Goal: Task Accomplishment & Management: Manage account settings

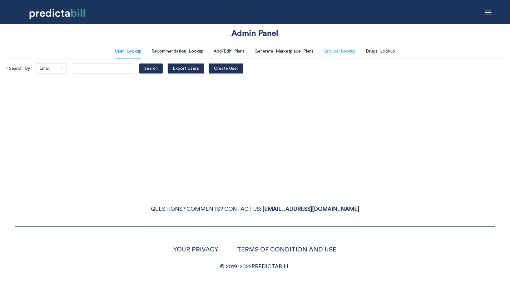
click at [343, 55] on div "Groups Lookup" at bounding box center [340, 51] width 32 height 14
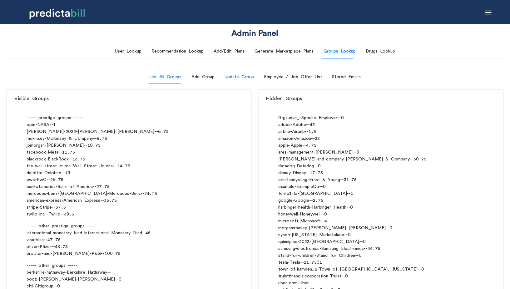
click at [241, 79] on div "Update Group" at bounding box center [239, 76] width 29 height 7
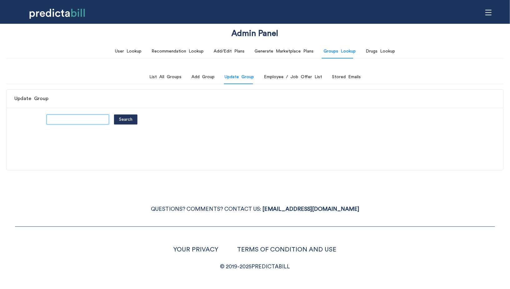
click at [55, 121] on input "text" at bounding box center [78, 119] width 62 height 10
type input "stripe"
click at [114, 114] on button "Search" at bounding box center [125, 119] width 23 height 10
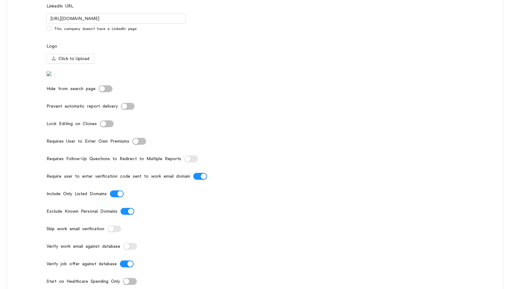
scroll to position [256, 0]
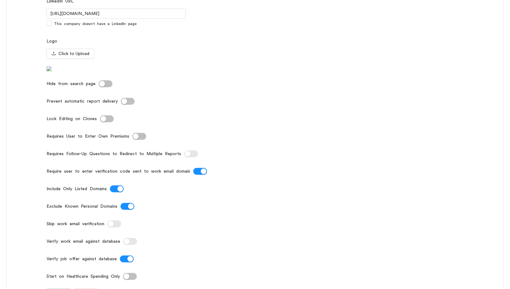
click at [201, 174] on div "button" at bounding box center [204, 171] width 6 height 6
click at [111, 226] on div "button" at bounding box center [111, 224] width 6 height 6
click at [125, 104] on div "button" at bounding box center [124, 101] width 6 height 6
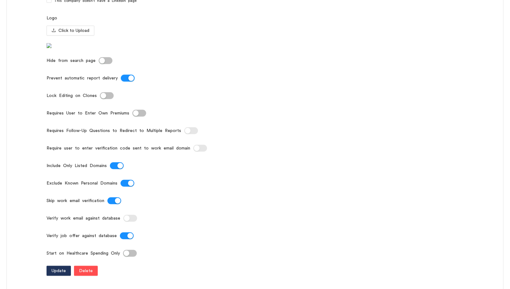
scroll to position [364, 0]
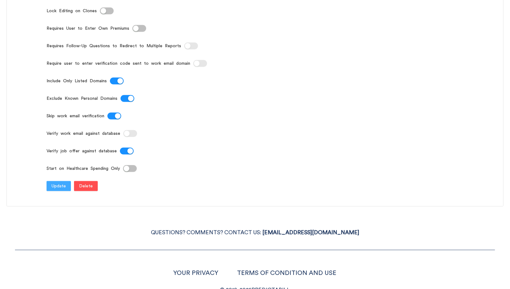
click at [57, 189] on span "Update" at bounding box center [59, 185] width 14 height 7
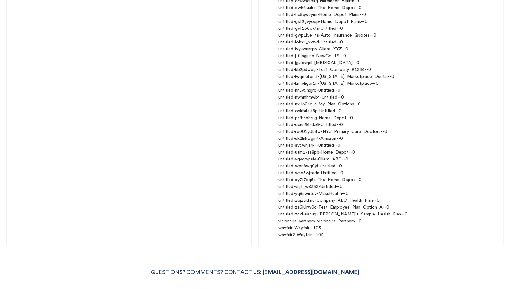
scroll to position [0, 0]
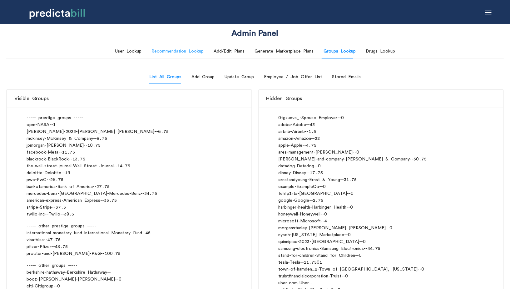
click at [186, 57] on div "Recommendation Lookup" at bounding box center [177, 51] width 52 height 14
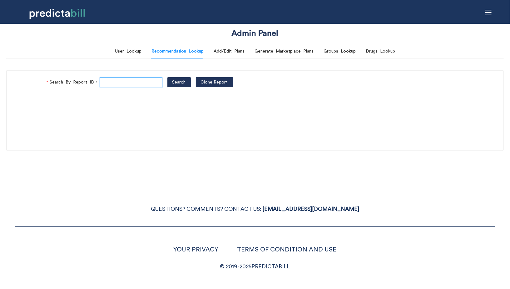
click at [112, 82] on input "Search By Report ID" at bounding box center [131, 82] width 62 height 10
click at [140, 43] on div "Admin Panel" at bounding box center [254, 35] width 255 height 18
click at [138, 52] on div "User Lookup" at bounding box center [128, 51] width 27 height 7
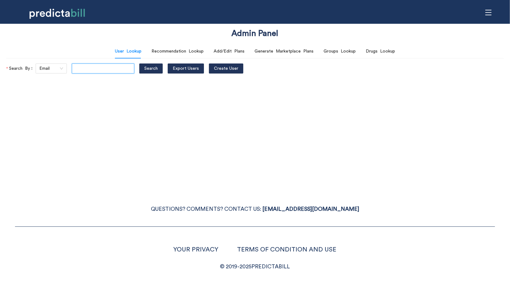
click at [85, 70] on input "text" at bounding box center [103, 68] width 62 height 10
paste input "sarah.michalczuk+20250827@gmail.com"
type input "sarah.michalczuk+20250827@gmail.com"
click at [139, 63] on button "Search" at bounding box center [150, 68] width 23 height 10
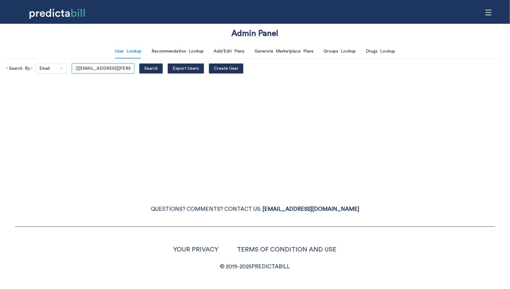
scroll to position [0, 0]
click at [358, 112] on div "Admin Panel User Lookup Recommendation Lookup Add/Edit Plans Generate Marketpla…" at bounding box center [255, 144] width 510 height 289
click at [296, 51] on div "Generate Marketplace Plans" at bounding box center [284, 51] width 59 height 7
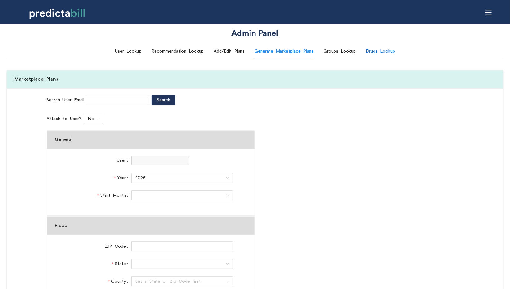
click at [383, 52] on div "Drugs Lookup" at bounding box center [380, 51] width 29 height 7
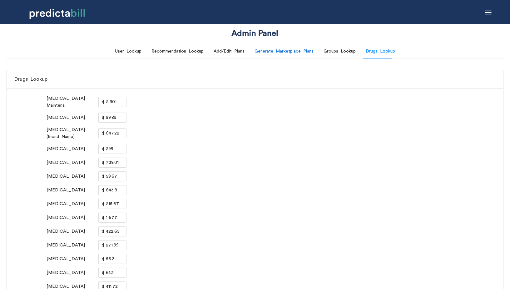
click at [278, 54] on div "Generate Marketplace Plans" at bounding box center [284, 51] width 59 height 7
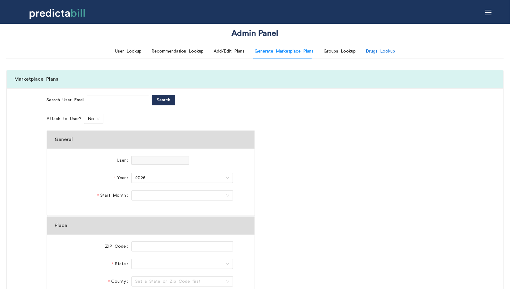
click at [374, 52] on div "Drugs Lookup" at bounding box center [380, 51] width 29 height 7
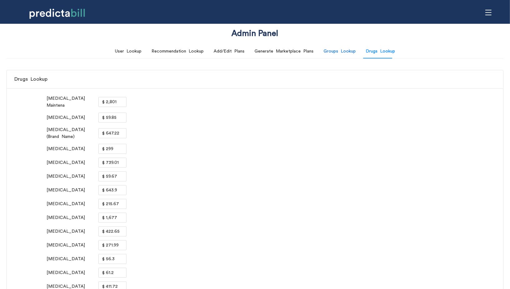
click at [342, 52] on div "Groups Lookup" at bounding box center [340, 51] width 32 height 7
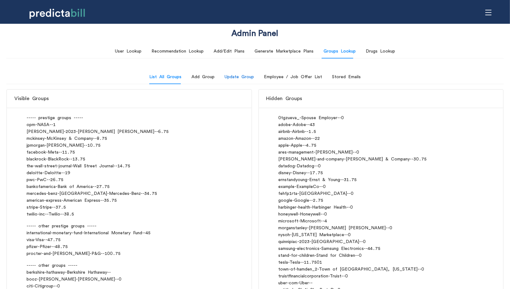
click at [241, 78] on div "Update Group" at bounding box center [239, 76] width 29 height 7
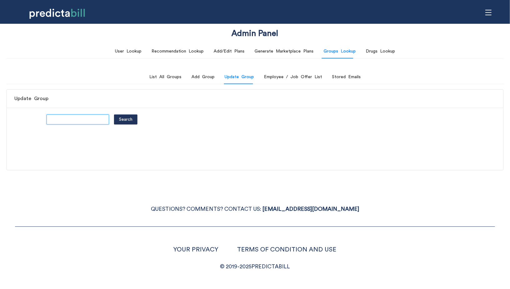
click at [68, 121] on input "text" at bounding box center [78, 119] width 62 height 10
type input "stripe"
click at [114, 114] on button "Search" at bounding box center [125, 119] width 23 height 10
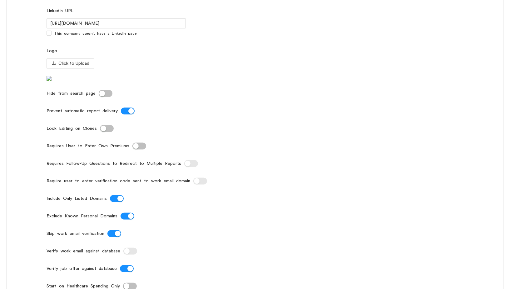
scroll to position [248, 0]
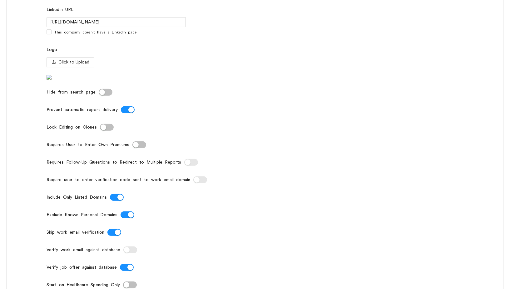
click at [125, 113] on button "Prevent automatic report delivery" at bounding box center [128, 109] width 14 height 7
click at [115, 235] on button "Skip work email verification" at bounding box center [114, 232] width 14 height 7
click at [195, 182] on div "button" at bounding box center [197, 180] width 6 height 6
click at [127, 113] on button "Prevent automatic report delivery" at bounding box center [128, 109] width 14 height 7
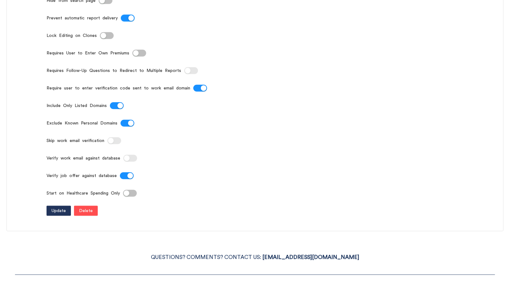
scroll to position [341, 0]
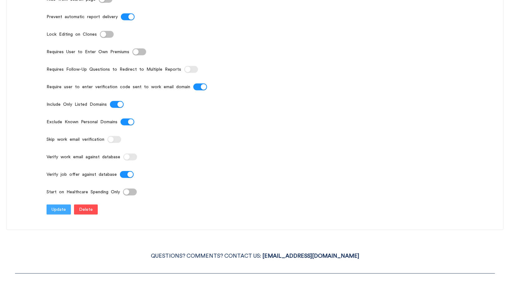
click at [64, 213] on span "Update" at bounding box center [59, 209] width 14 height 7
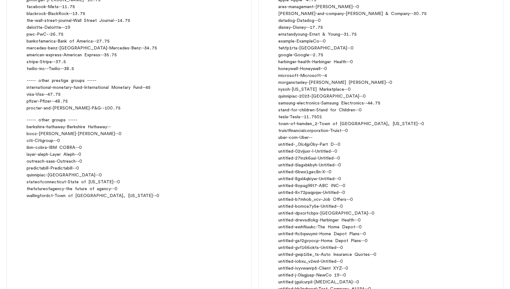
scroll to position [0, 0]
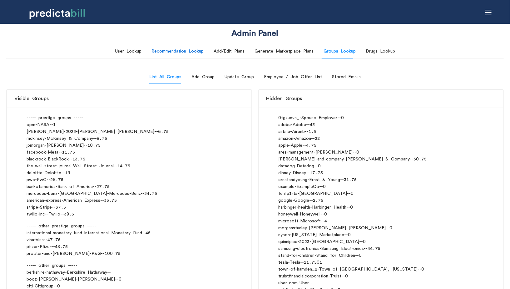
click at [163, 54] on div "Recommendation Lookup" at bounding box center [177, 51] width 52 height 7
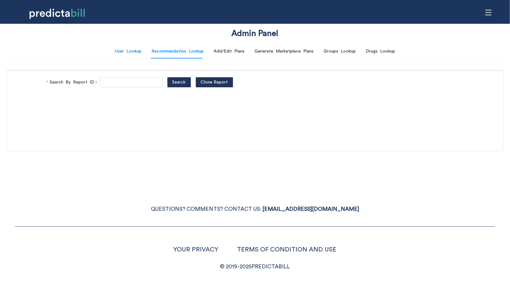
click at [126, 54] on div "User Lookup" at bounding box center [128, 51] width 27 height 7
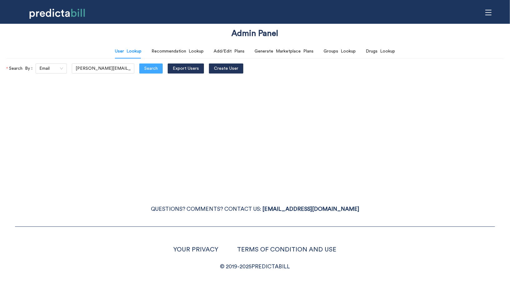
click at [144, 69] on span "Search" at bounding box center [150, 68] width 13 height 7
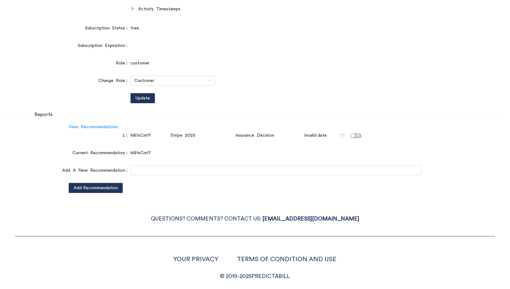
scroll to position [155, 0]
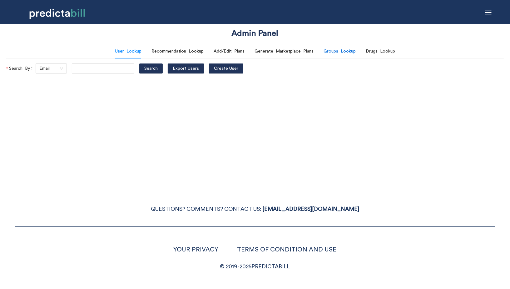
click at [333, 53] on div "Groups Lookup" at bounding box center [340, 51] width 32 height 7
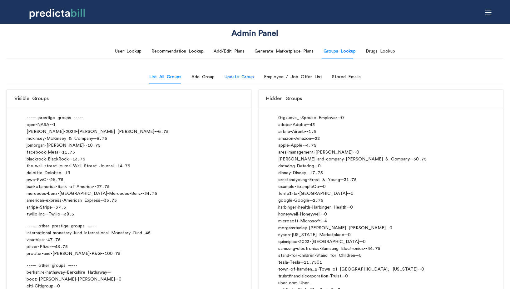
click at [249, 78] on div "Update Group" at bounding box center [239, 76] width 29 height 7
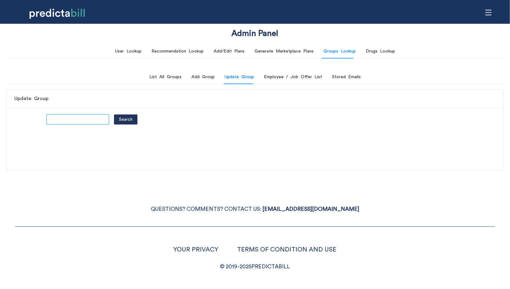
click at [66, 120] on input "text" at bounding box center [78, 119] width 62 height 10
type input "stripe"
click at [114, 114] on button "Search" at bounding box center [125, 119] width 23 height 10
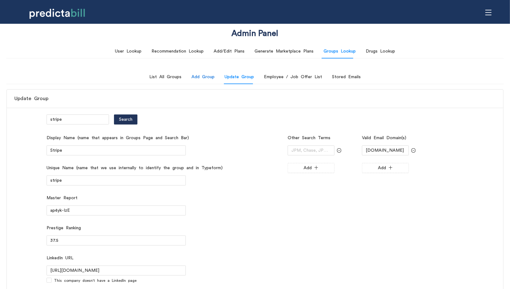
click at [205, 78] on div "Add Group" at bounding box center [202, 76] width 23 height 7
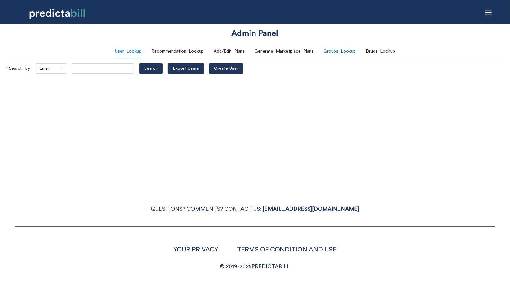
click at [329, 50] on div "Groups Lookup" at bounding box center [340, 51] width 32 height 7
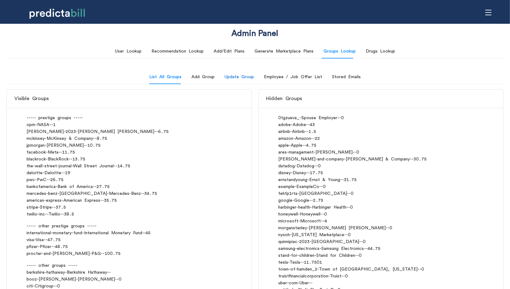
click at [250, 80] on div "Update Group" at bounding box center [239, 76] width 29 height 7
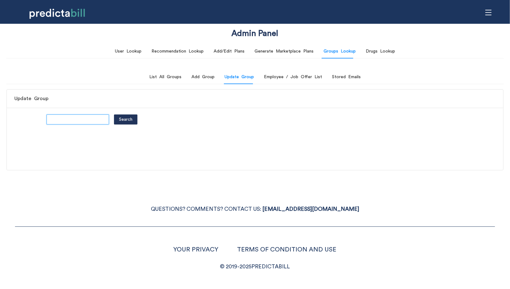
click at [78, 121] on input "text" at bounding box center [78, 119] width 62 height 10
type input "opm"
click at [114, 114] on button "Search" at bounding box center [125, 119] width 23 height 10
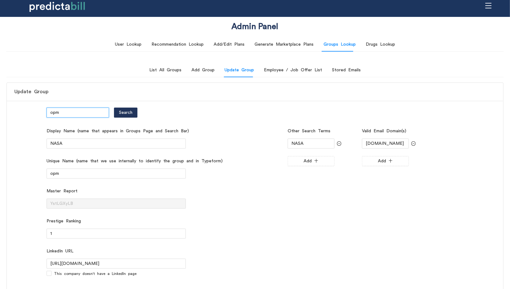
scroll to position [147, 0]
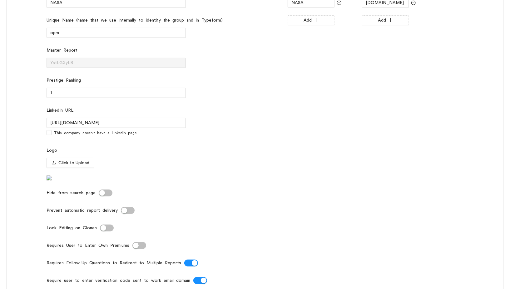
click at [127, 214] on button "Prevent automatic report delivery" at bounding box center [128, 210] width 14 height 7
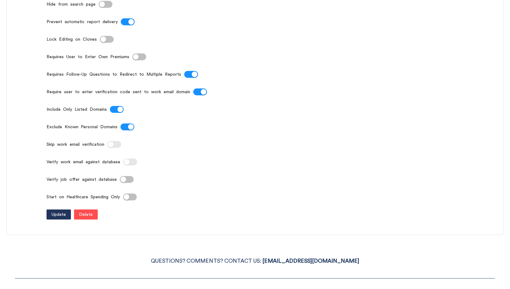
scroll to position [355, 0]
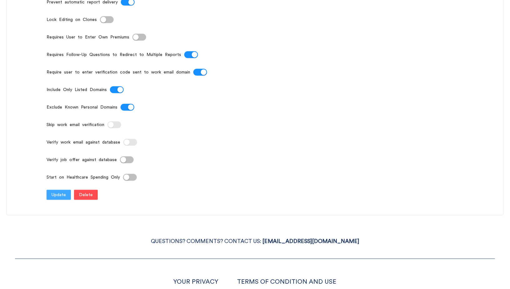
click at [62, 198] on span "Update" at bounding box center [59, 194] width 14 height 7
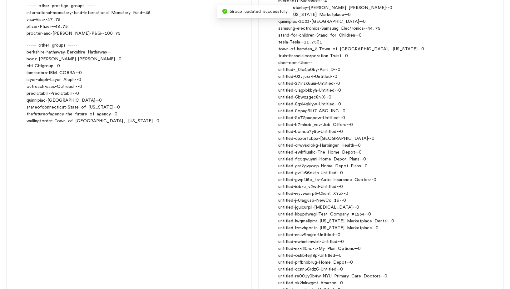
scroll to position [0, 0]
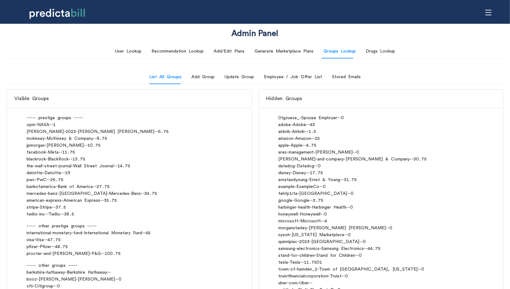
drag, startPoint x: 27, startPoint y: 131, endPoint x: 68, endPoint y: 131, distance: 40.9
click at [68, 131] on div "morgan-stanley-2023 - Morgan Stanley - - 6.75" at bounding box center [129, 131] width 205 height 7
copy div "[PERSON_NAME]-2023"
click at [241, 81] on div "Update Group" at bounding box center [239, 77] width 29 height 14
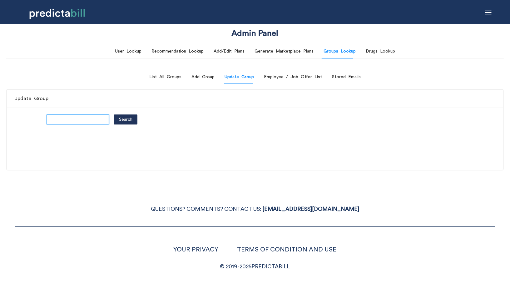
click at [82, 119] on input "text" at bounding box center [78, 119] width 62 height 10
paste input "[PERSON_NAME]-2023"
type input "[PERSON_NAME]-2023"
click at [114, 114] on button "Search" at bounding box center [125, 119] width 23 height 10
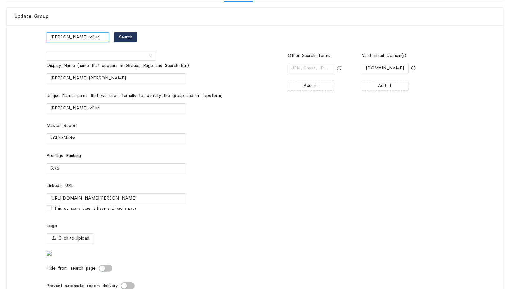
scroll to position [216, 0]
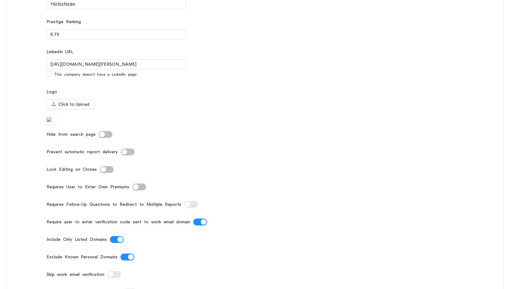
click at [125, 155] on div "button" at bounding box center [124, 152] width 6 height 6
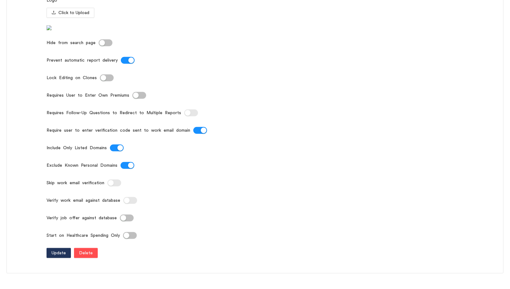
scroll to position [364, 0]
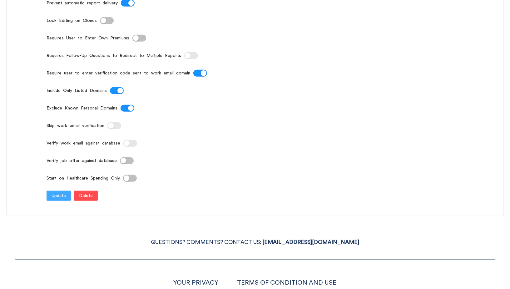
click at [60, 199] on span "Update" at bounding box center [59, 195] width 14 height 7
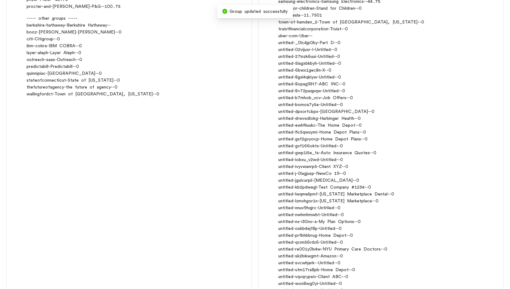
scroll to position [0, 0]
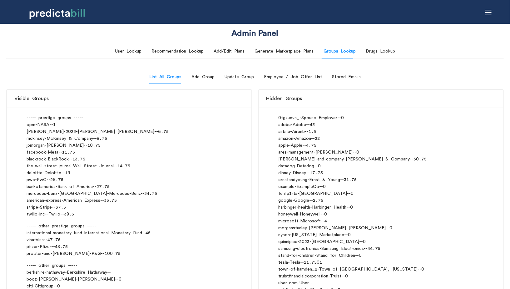
click at [34, 135] on div "mckinsey - McKinsey & Company - - 8.75" at bounding box center [129, 138] width 205 height 7
copy div "mckinsey"
click at [247, 75] on div "Update Group" at bounding box center [239, 76] width 29 height 7
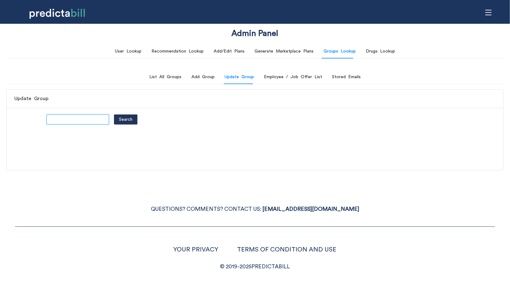
click at [87, 118] on input "text" at bounding box center [78, 119] width 62 height 10
paste input "mckinsey"
type input "mckinsey"
click at [114, 114] on button "Search" at bounding box center [125, 119] width 23 height 10
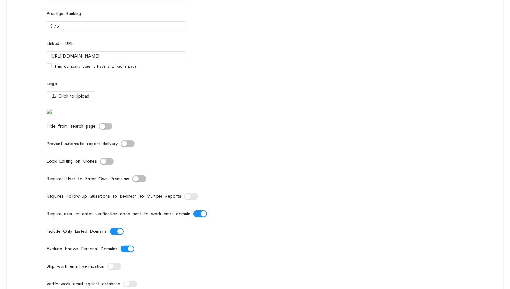
scroll to position [245, 0]
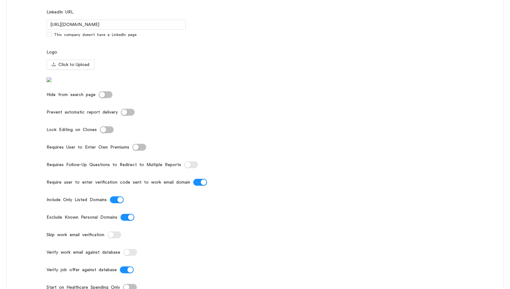
click at [128, 117] on div at bounding box center [190, 112] width 139 height 10
click at [126, 116] on button "Prevent automatic report delivery" at bounding box center [128, 112] width 14 height 7
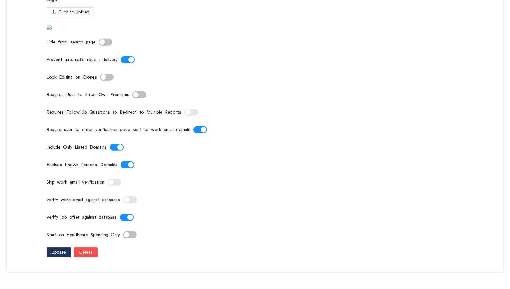
scroll to position [301, 0]
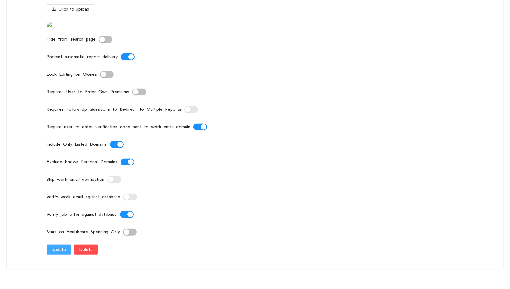
click at [62, 253] on span "Update" at bounding box center [59, 249] width 14 height 7
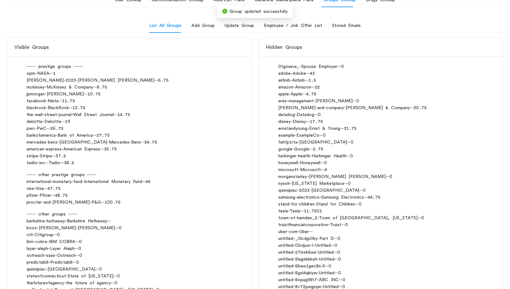
scroll to position [0, 0]
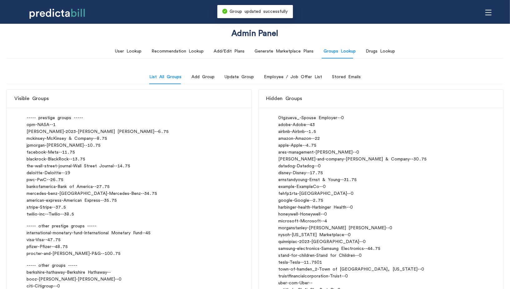
click at [38, 145] on div "jpmorgan - J.P. Morgan - - 10.75" at bounding box center [129, 145] width 205 height 7
copy div "jpmorgan"
click at [227, 77] on div "Update Group" at bounding box center [239, 76] width 29 height 7
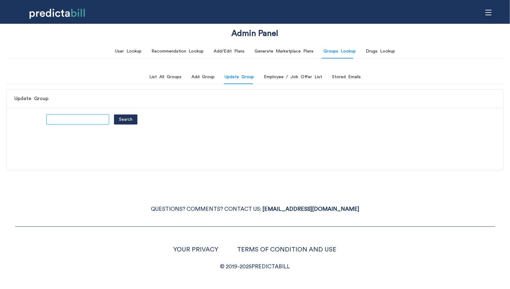
click at [61, 116] on input "text" at bounding box center [78, 119] width 62 height 10
paste input "jpmorgan"
type input "jpmorgan"
click at [114, 114] on button "Search" at bounding box center [125, 119] width 23 height 10
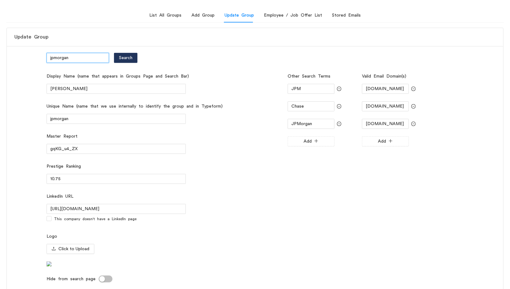
scroll to position [135, 0]
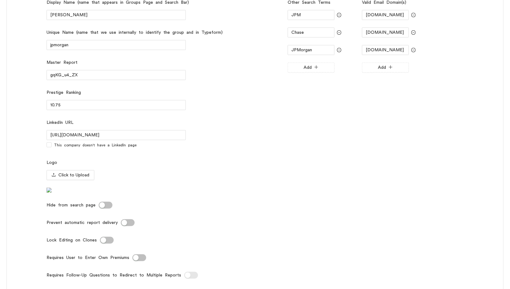
click at [124, 226] on button "Prevent automatic report delivery" at bounding box center [128, 222] width 14 height 7
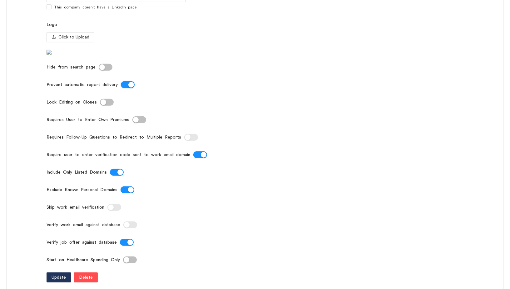
scroll to position [323, 0]
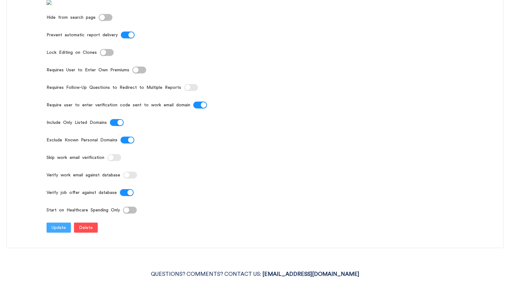
click at [59, 231] on span "Update" at bounding box center [59, 227] width 14 height 7
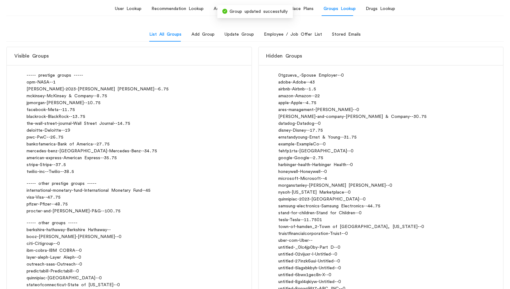
scroll to position [0, 0]
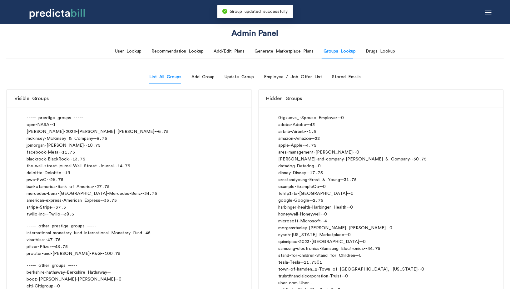
click at [29, 154] on div "facebook - Meta - - 11.75" at bounding box center [129, 152] width 205 height 7
click at [36, 153] on div "facebook - Meta - - 11.75" at bounding box center [129, 152] width 205 height 7
copy div "facebook"
click at [245, 76] on div "Update Group" at bounding box center [239, 76] width 29 height 7
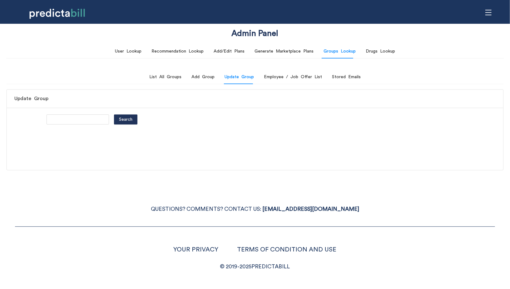
click at [60, 113] on div "Search" at bounding box center [255, 123] width 496 height 33
click at [60, 115] on input "text" at bounding box center [78, 119] width 62 height 10
paste input "facebook"
type input "facebook"
click at [114, 114] on button "Search" at bounding box center [125, 119] width 23 height 10
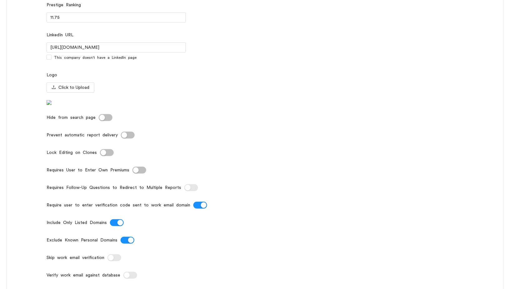
scroll to position [242, 0]
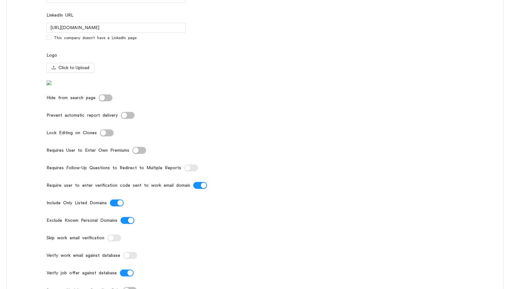
click at [130, 119] on button "Prevent automatic report delivery" at bounding box center [128, 115] width 14 height 7
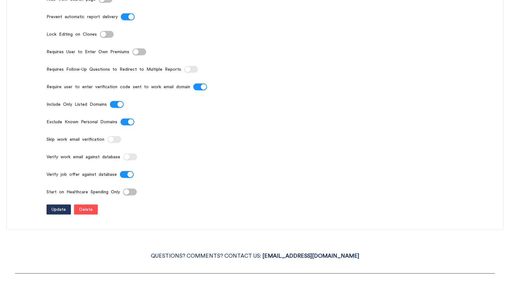
scroll to position [379, 0]
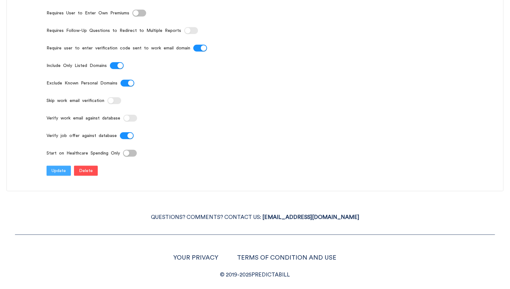
click at [53, 174] on span "Update" at bounding box center [59, 170] width 14 height 7
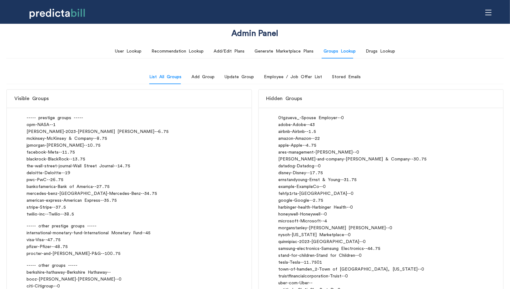
scroll to position [0, 0]
click at [29, 160] on div "blackrock - BlackRock - - 13.75" at bounding box center [129, 159] width 205 height 7
copy div "blackrock"
click at [241, 77] on div "Update Group" at bounding box center [239, 76] width 29 height 7
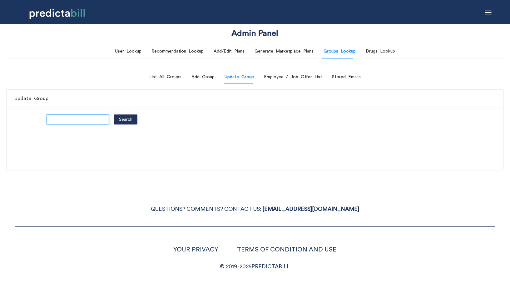
click at [78, 117] on input "text" at bounding box center [78, 119] width 62 height 10
paste input "blackrock"
type input "blackrock"
click at [114, 114] on button "Search" at bounding box center [125, 119] width 23 height 10
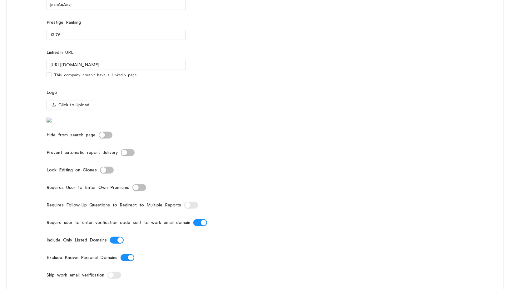
scroll to position [224, 0]
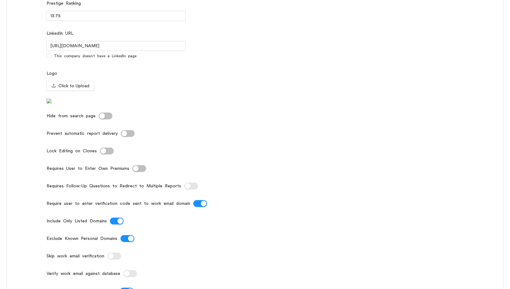
click at [121, 136] on div "button" at bounding box center [124, 134] width 6 height 6
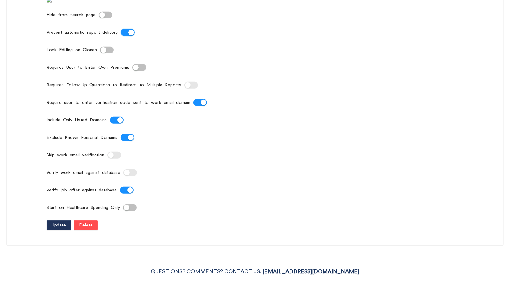
scroll to position [327, 0]
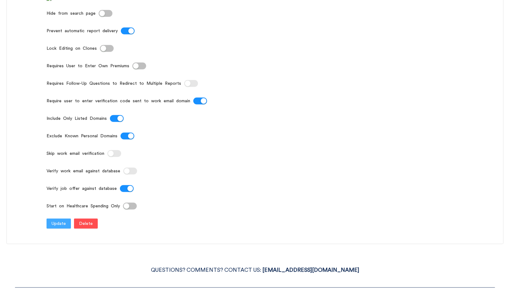
click at [50, 228] on button "Update" at bounding box center [59, 223] width 24 height 10
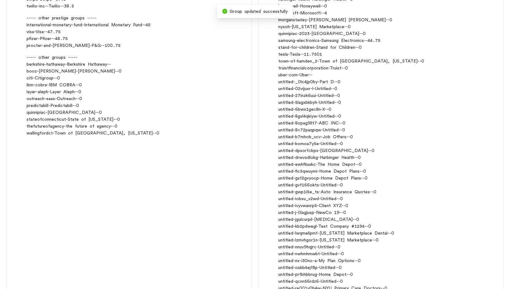
scroll to position [0, 0]
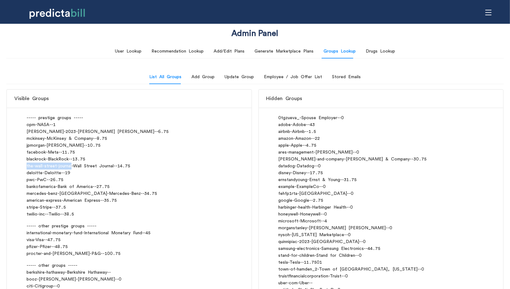
drag, startPoint x: 26, startPoint y: 164, endPoint x: 70, endPoint y: 163, distance: 44.0
click at [70, 163] on div "the-wall-street-journal - Wall Street Journal - - 14.75" at bounding box center [129, 165] width 205 height 7
copy div "the-wall-street-journal"
click at [240, 81] on div "Update Group" at bounding box center [239, 77] width 29 height 14
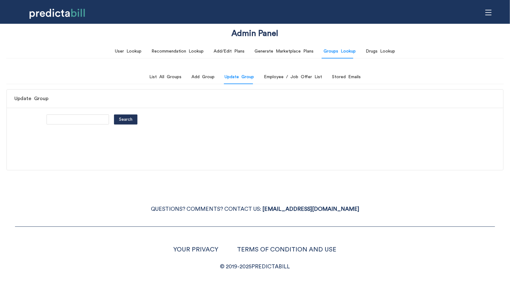
click at [55, 126] on div "Search" at bounding box center [255, 123] width 496 height 33
click at [55, 121] on input "text" at bounding box center [78, 119] width 62 height 10
paste input "the-wall-street-journal"
type input "the-wall-street-journal"
click at [114, 114] on button "Search" at bounding box center [125, 119] width 23 height 10
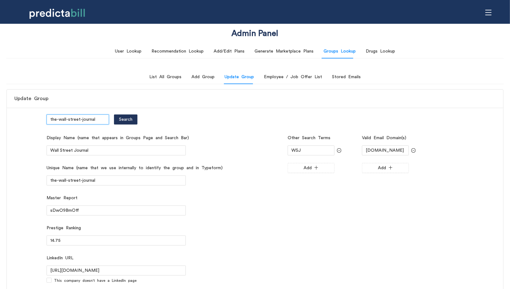
scroll to position [220, 0]
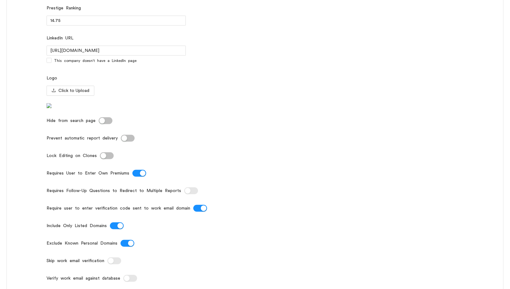
click at [123, 143] on div at bounding box center [190, 138] width 139 height 10
click at [123, 141] on div "button" at bounding box center [124, 138] width 6 height 6
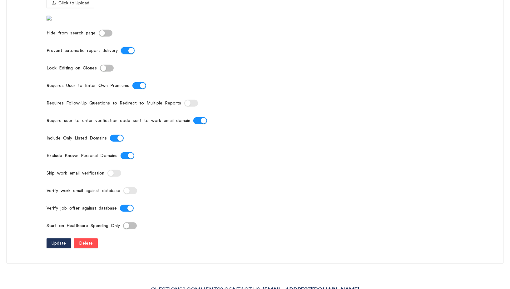
scroll to position [388, 0]
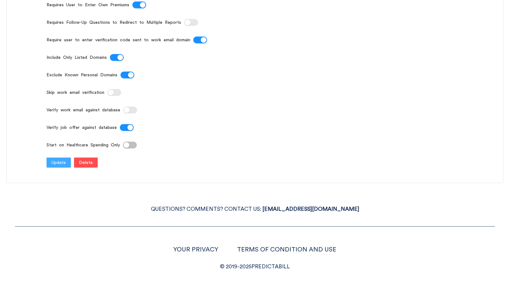
click at [52, 166] on span "Update" at bounding box center [59, 162] width 14 height 7
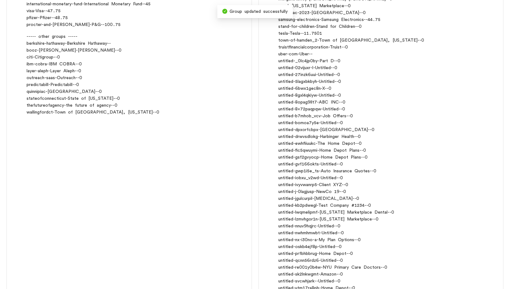
scroll to position [0, 0]
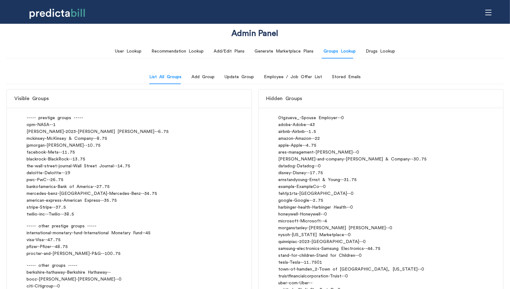
click at [32, 173] on div "deloitte - Deloitte - - 19" at bounding box center [129, 172] width 205 height 7
copy div "deloitte"
click at [239, 82] on div "Update Group" at bounding box center [239, 77] width 29 height 14
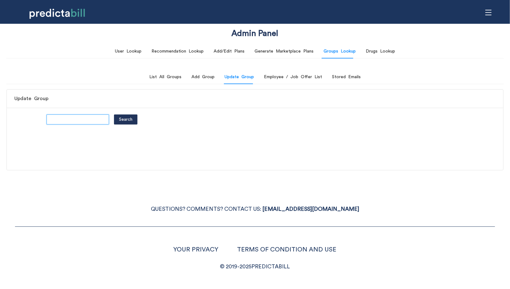
click at [64, 118] on input "text" at bounding box center [78, 119] width 62 height 10
paste input "deloitte"
type input "deloitte"
click at [114, 114] on button "Search" at bounding box center [125, 119] width 23 height 10
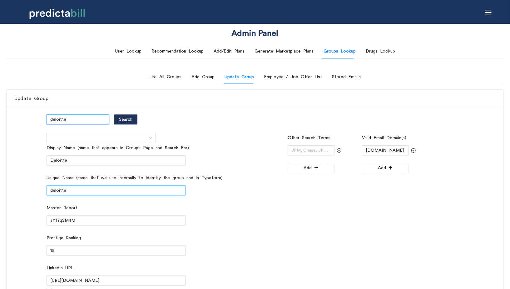
scroll to position [167, 0]
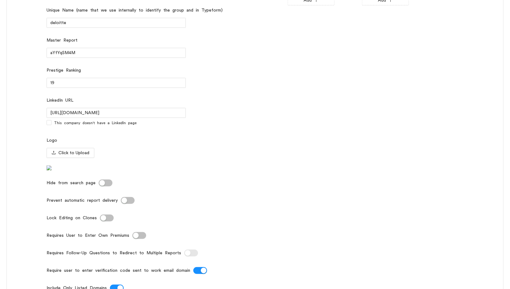
click at [122, 203] on div "button" at bounding box center [124, 200] width 6 height 6
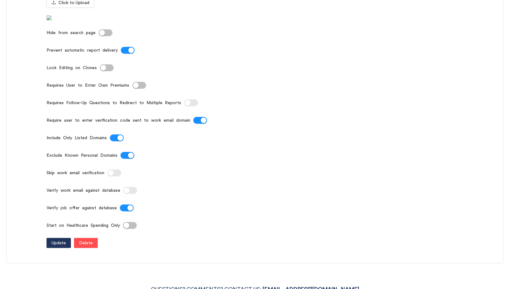
scroll to position [363, 0]
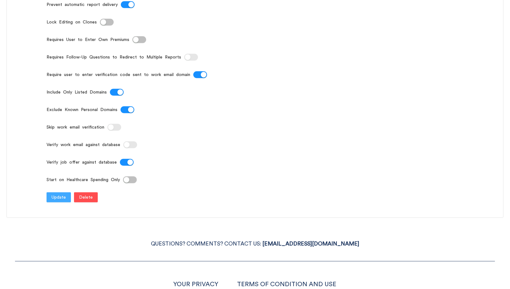
click at [60, 200] on span "Update" at bounding box center [59, 197] width 14 height 7
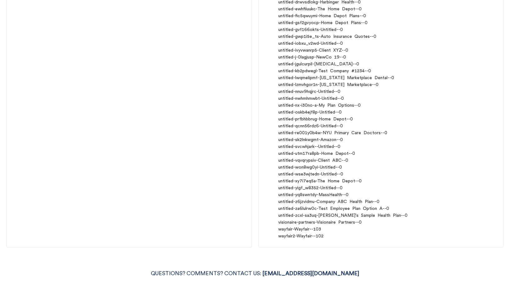
scroll to position [0, 0]
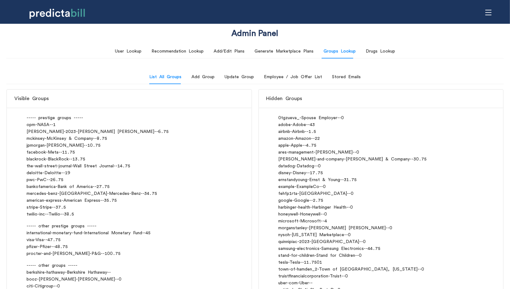
click at [29, 179] on div "pwc - PwC - - 26.75" at bounding box center [129, 179] width 205 height 7
click at [240, 77] on div "Update Group" at bounding box center [239, 76] width 29 height 7
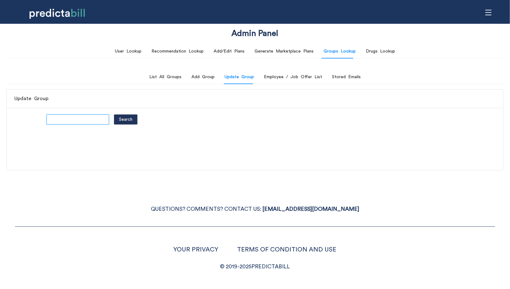
click at [86, 114] on input "text" at bounding box center [78, 119] width 62 height 10
type input "pwc"
click at [114, 114] on button "Search" at bounding box center [125, 119] width 23 height 10
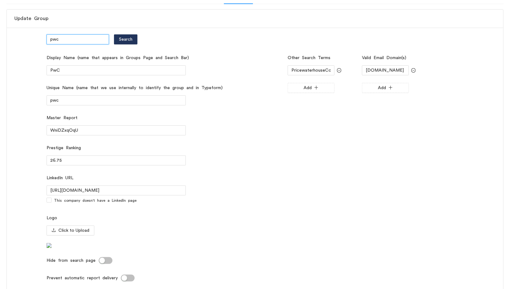
scroll to position [193, 0]
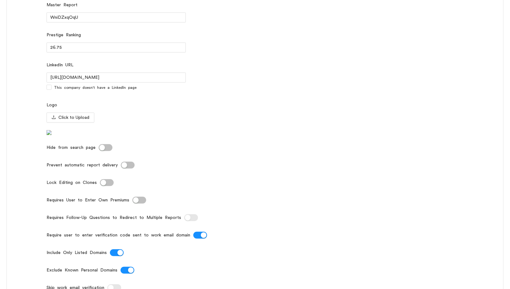
click at [124, 168] on div "button" at bounding box center [124, 165] width 6 height 6
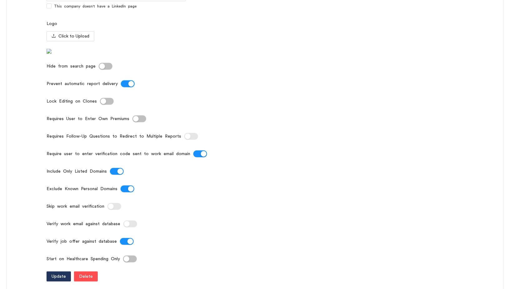
scroll to position [285, 0]
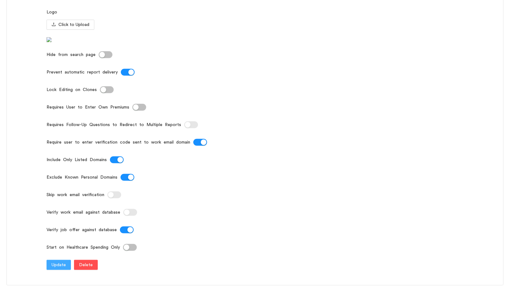
click at [56, 268] on span "Update" at bounding box center [59, 264] width 14 height 7
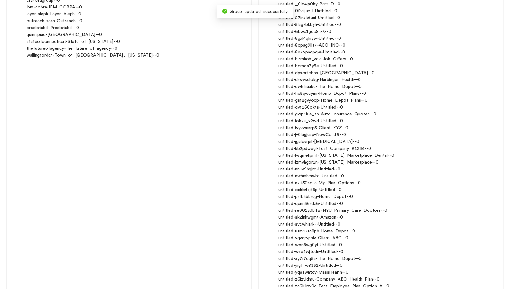
scroll to position [0, 0]
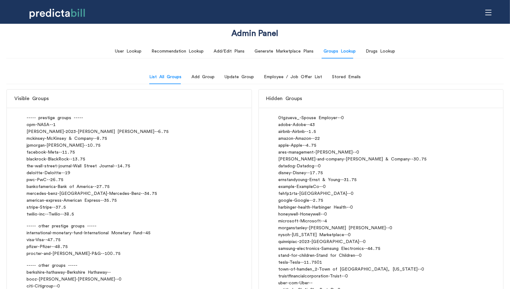
click at [39, 187] on div "bankofamerica - Bank of America - - 27.75" at bounding box center [129, 186] width 205 height 7
copy div "bankofamerica"
click at [235, 77] on div "Update Group" at bounding box center [239, 76] width 29 height 7
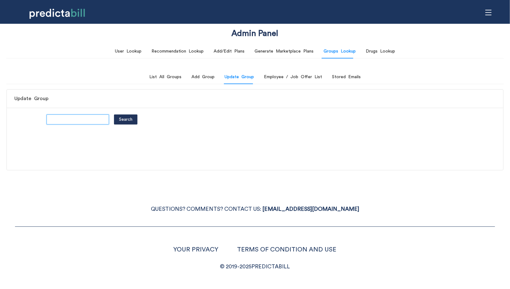
click at [68, 119] on input "text" at bounding box center [78, 119] width 62 height 10
paste input "bankofamerica"
type input "bankofamerica"
click at [114, 114] on button "Search" at bounding box center [125, 119] width 23 height 10
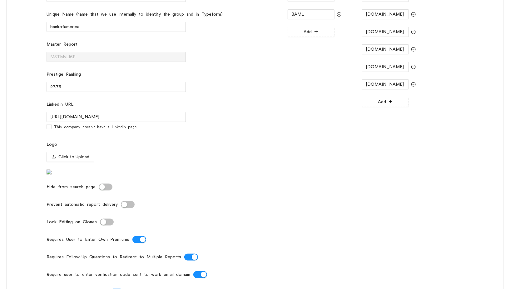
scroll to position [247, 0]
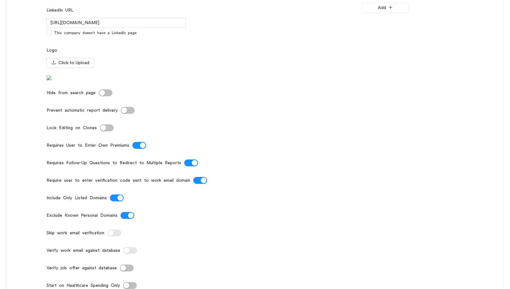
click at [126, 114] on button "Prevent automatic report delivery" at bounding box center [128, 110] width 14 height 7
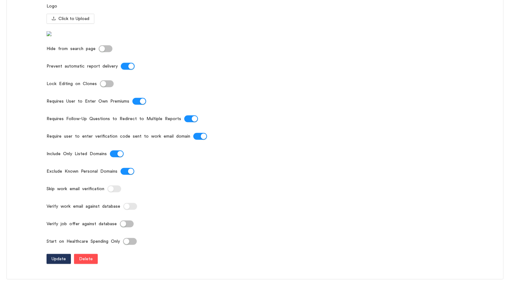
scroll to position [377, 0]
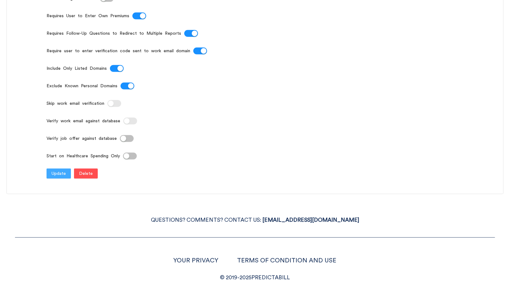
click at [58, 177] on span "Update" at bounding box center [59, 173] width 14 height 7
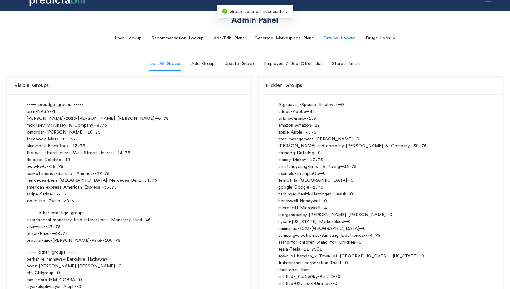
scroll to position [0, 0]
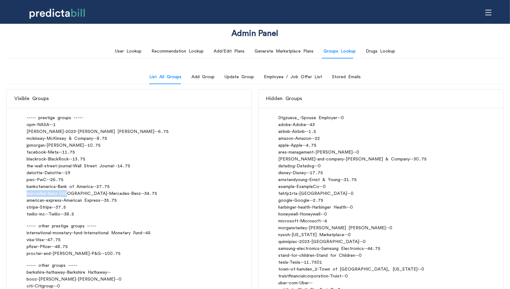
drag, startPoint x: 27, startPoint y: 193, endPoint x: 65, endPoint y: 192, distance: 38.4
click at [65, 192] on div "mercedes-benz-usa - Mercedes-Benz - - 34.75" at bounding box center [129, 193] width 205 height 7
copy div "mercedes-benz-[GEOGRAPHIC_DATA]"
click at [237, 76] on div "Update Group" at bounding box center [239, 76] width 29 height 7
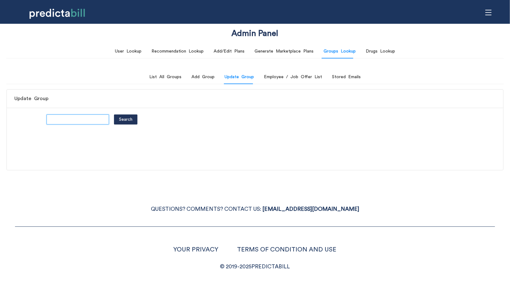
click at [82, 122] on input "text" at bounding box center [78, 119] width 62 height 10
paste input "mercedes-benz-[GEOGRAPHIC_DATA]"
type input "mercedes-benz-[GEOGRAPHIC_DATA]"
click at [114, 114] on button "Search" at bounding box center [125, 119] width 23 height 10
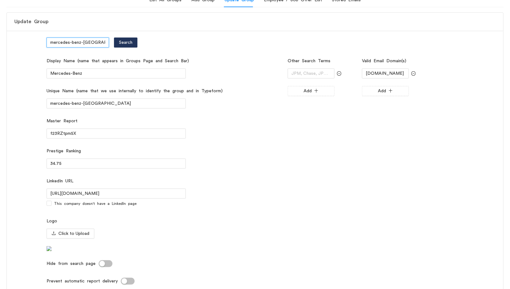
scroll to position [179, 0]
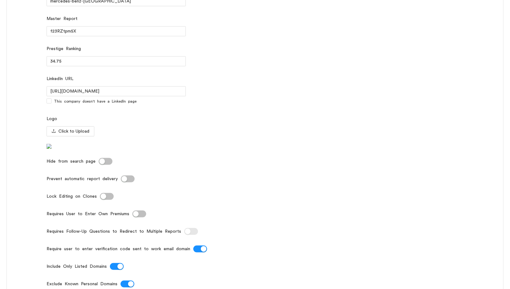
click at [123, 181] on div "button" at bounding box center [124, 179] width 6 height 6
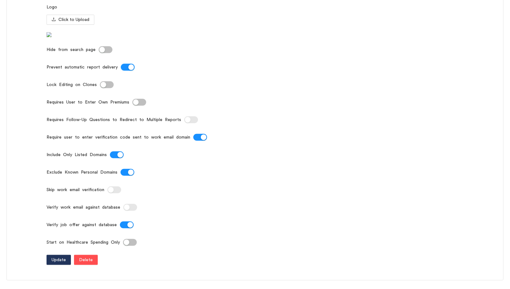
scroll to position [355, 0]
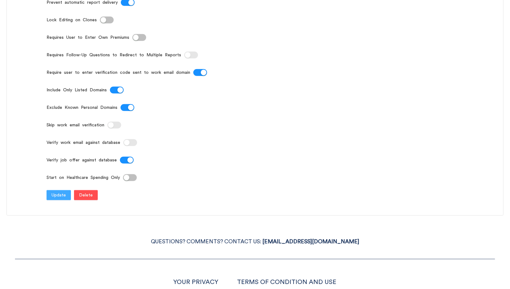
click at [50, 200] on button "Update" at bounding box center [59, 195] width 24 height 10
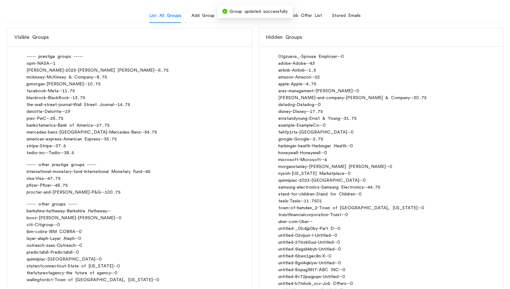
scroll to position [0, 0]
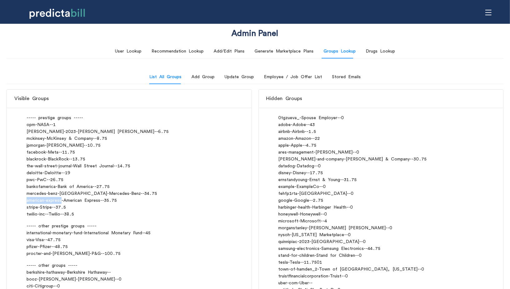
drag, startPoint x: 26, startPoint y: 199, endPoint x: 61, endPoint y: 203, distance: 35.5
click at [61, 203] on div "----- prestige groups ----- opm - NASA - - 1 [PERSON_NAME]-2023 - [PERSON_NAME]…" at bounding box center [129, 229] width 245 height 244
copy div "american-express"
click at [235, 78] on div "Update Group" at bounding box center [239, 76] width 29 height 7
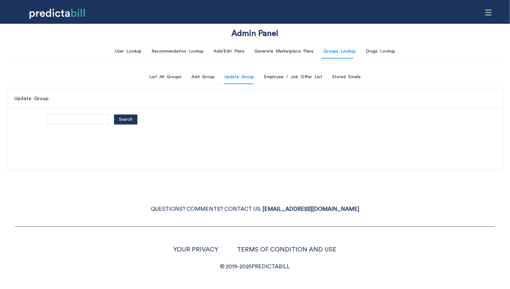
click at [70, 127] on div "Search" at bounding box center [255, 123] width 496 height 33
click at [70, 123] on input "text" at bounding box center [78, 119] width 62 height 10
paste input "american-express"
type input "american-express"
click at [114, 114] on button "Search" at bounding box center [125, 119] width 23 height 10
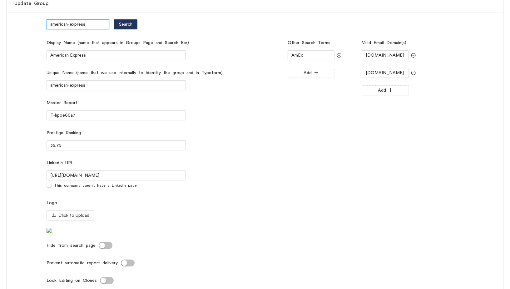
scroll to position [195, 0]
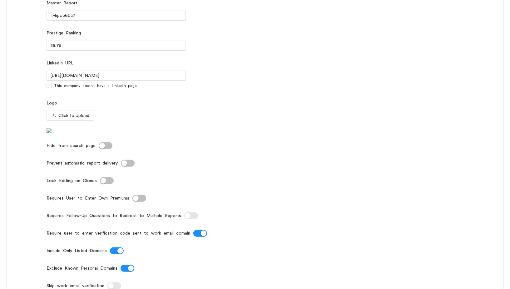
click at [129, 166] on button "Prevent automatic report delivery" at bounding box center [128, 163] width 14 height 7
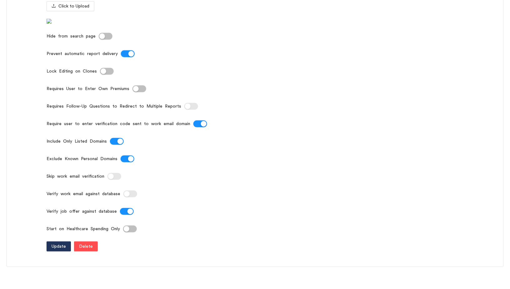
scroll to position [322, 0]
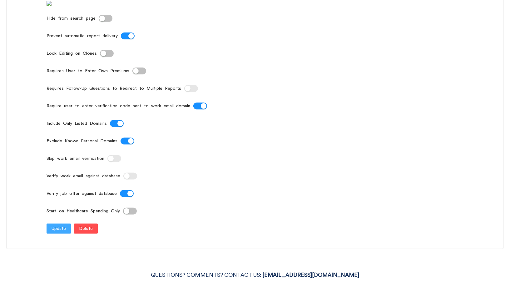
click at [66, 233] on button "Update" at bounding box center [59, 228] width 24 height 10
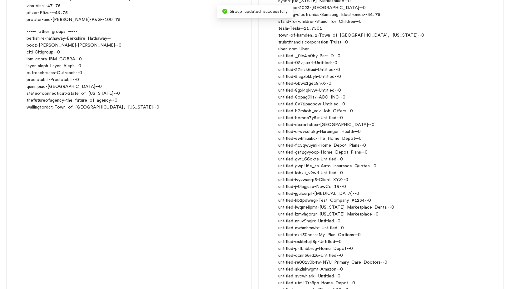
scroll to position [96, 0]
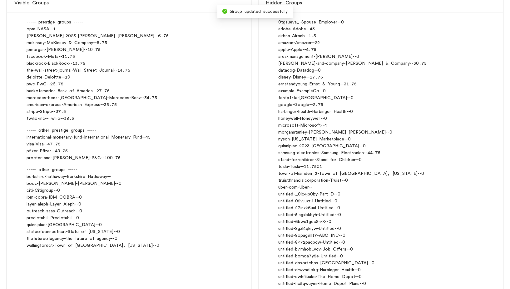
click at [32, 111] on div "stripe - Stripe - - 37.5" at bounding box center [129, 111] width 205 height 7
drag, startPoint x: 26, startPoint y: 117, endPoint x: 44, endPoint y: 119, distance: 18.5
click at [44, 119] on div "----- prestige groups ----- opm - NASA - - 1 [PERSON_NAME]-2023 - [PERSON_NAME]…" at bounding box center [129, 134] width 245 height 244
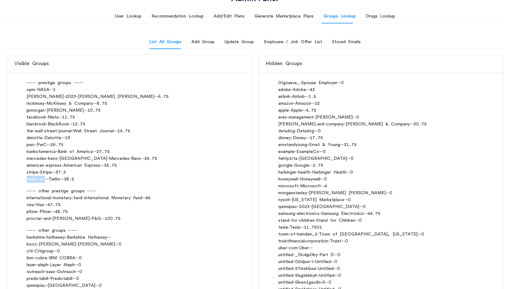
scroll to position [0, 0]
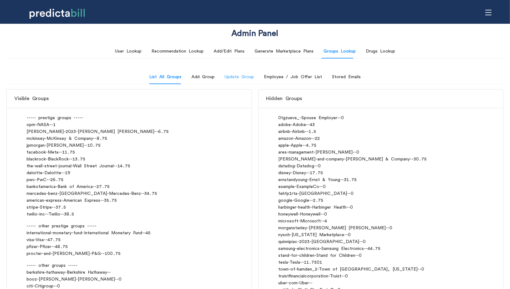
click at [232, 73] on div "Update Group" at bounding box center [239, 77] width 29 height 14
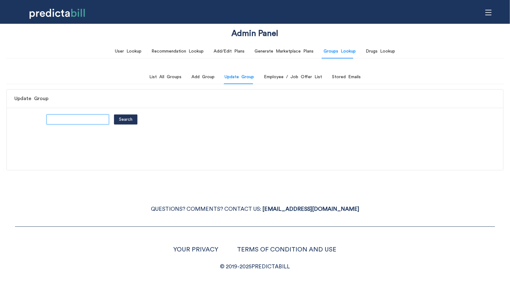
click at [75, 117] on input "text" at bounding box center [78, 119] width 62 height 10
paste input "twilio-inc"
click at [114, 114] on button "Search" at bounding box center [125, 119] width 23 height 10
type input "twilio-inc-"
click at [114, 114] on button "Search" at bounding box center [125, 119] width 23 height 10
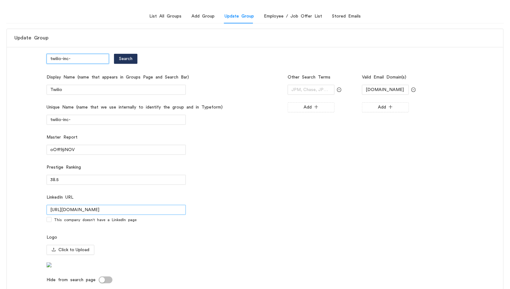
scroll to position [171, 0]
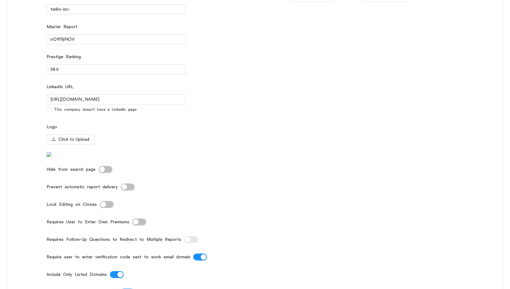
click at [124, 190] on div "button" at bounding box center [124, 187] width 6 height 6
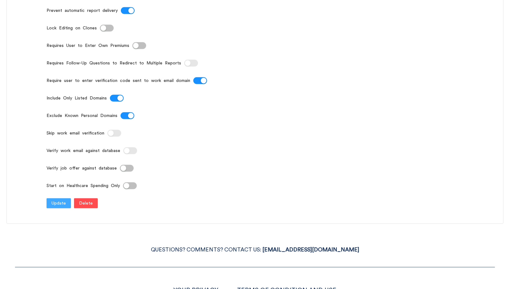
click at [57, 206] on span "Update" at bounding box center [59, 203] width 14 height 7
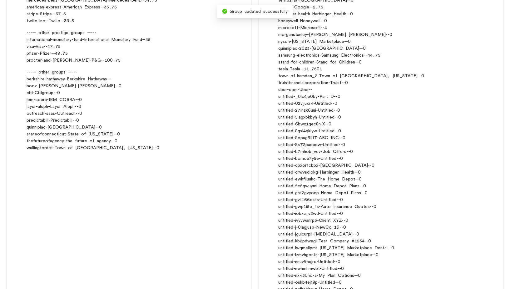
scroll to position [0, 0]
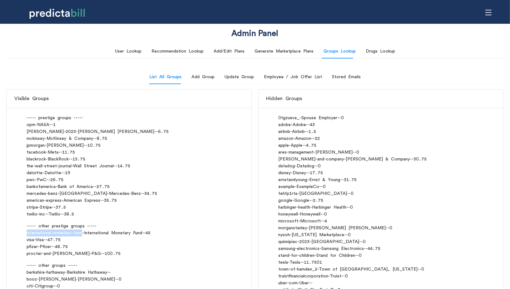
drag, startPoint x: 25, startPoint y: 233, endPoint x: 82, endPoint y: 235, distance: 57.2
click at [82, 235] on div "----- prestige groups ----- opm - NASA - - 1 [PERSON_NAME]-2023 - [PERSON_NAME]…" at bounding box center [129, 229] width 245 height 244
click at [241, 74] on div "Update Group" at bounding box center [239, 76] width 29 height 7
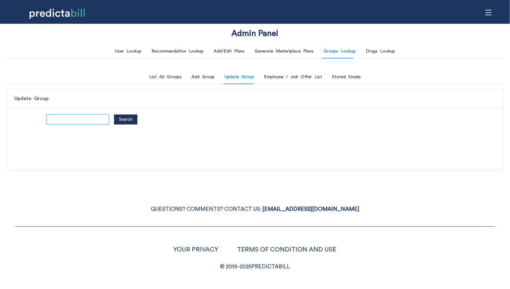
click at [80, 118] on input "text" at bounding box center [78, 119] width 62 height 10
paste input "international-monetary-fund"
type input "international-monetary-fund"
click at [114, 114] on button "Search" at bounding box center [125, 119] width 23 height 10
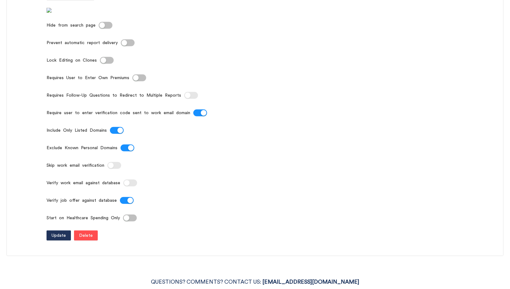
scroll to position [0, 0]
click at [125, 46] on div "button" at bounding box center [124, 43] width 6 height 6
click at [58, 239] on span "Update" at bounding box center [59, 235] width 14 height 7
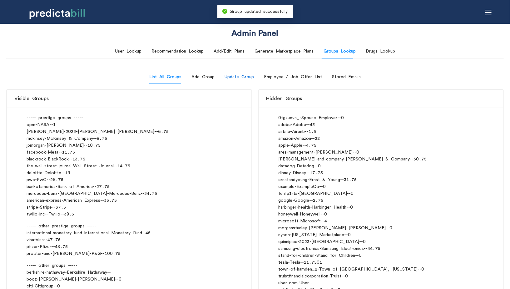
click at [248, 76] on div "Update Group" at bounding box center [239, 76] width 29 height 7
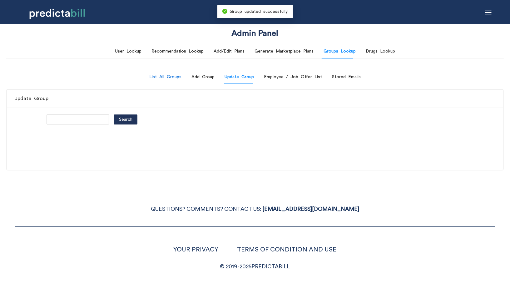
click at [154, 74] on div "List All Groups" at bounding box center [165, 76] width 32 height 7
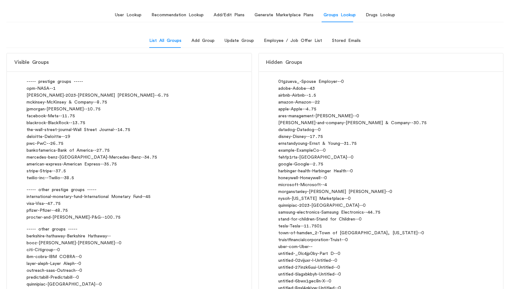
scroll to position [91, 0]
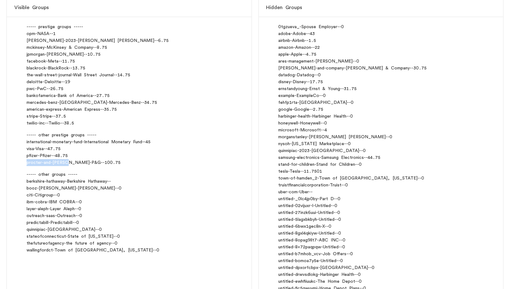
drag, startPoint x: 27, startPoint y: 163, endPoint x: 66, endPoint y: 163, distance: 39.7
click at [66, 163] on div "procter-and-gamble - P&G - - 100.75" at bounding box center [129, 162] width 205 height 7
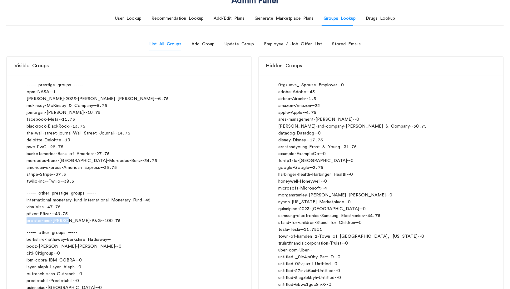
scroll to position [0, 0]
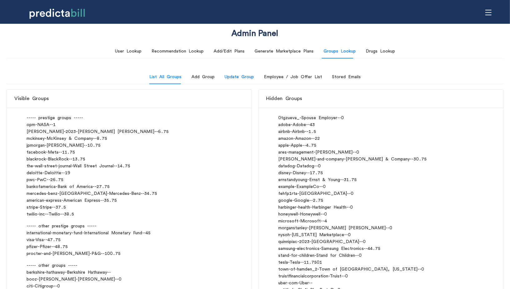
click at [238, 78] on div "Update Group" at bounding box center [239, 76] width 29 height 7
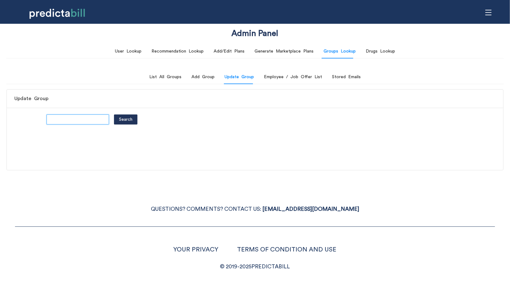
click at [80, 119] on input "text" at bounding box center [78, 119] width 62 height 10
type input "visa"
click at [114, 114] on button "Search" at bounding box center [125, 119] width 23 height 10
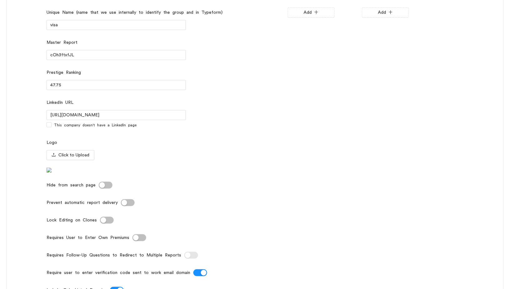
scroll to position [201, 0]
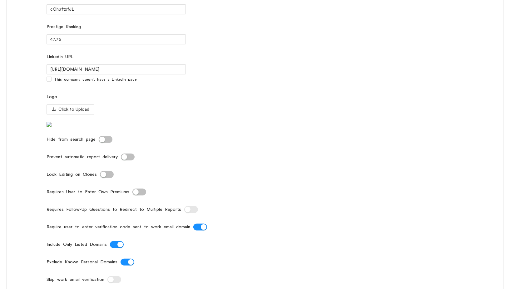
click at [123, 160] on div "button" at bounding box center [124, 157] width 6 height 6
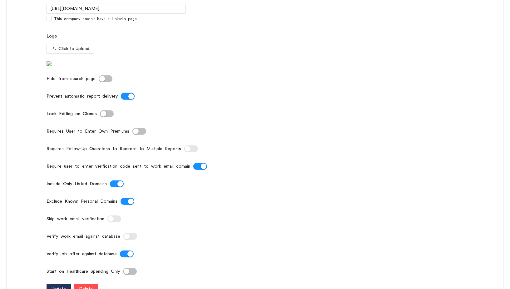
scroll to position [317, 0]
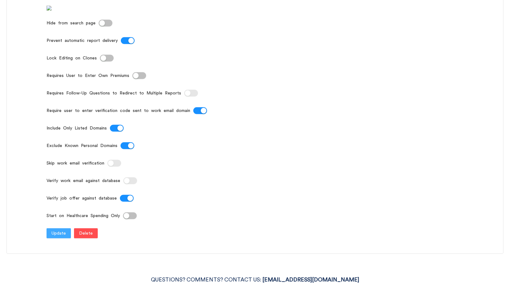
click at [58, 236] on span "Update" at bounding box center [59, 233] width 14 height 7
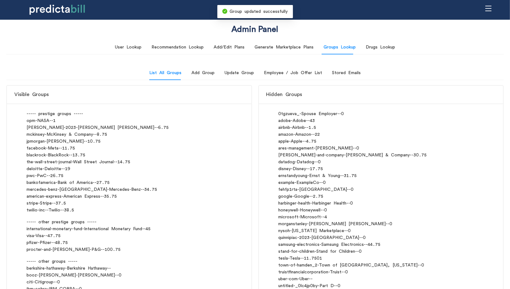
scroll to position [0, 0]
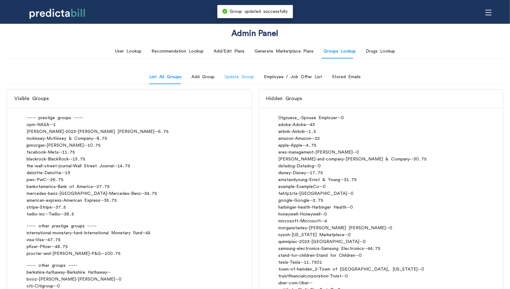
click at [246, 80] on div "Update Group" at bounding box center [239, 77] width 29 height 14
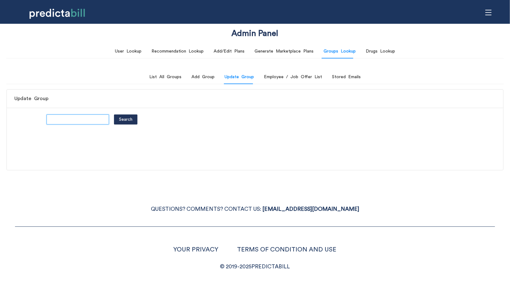
click at [75, 116] on input "text" at bounding box center [78, 119] width 62 height 10
type input "pfizer"
click at [114, 114] on button "Search" at bounding box center [125, 119] width 23 height 10
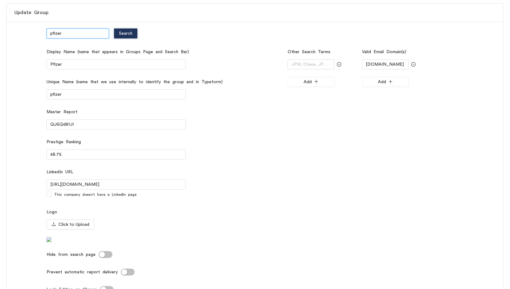
scroll to position [244, 0]
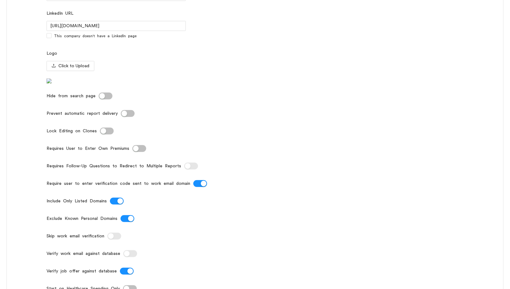
click at [127, 117] on button "Prevent automatic report delivery" at bounding box center [128, 113] width 14 height 7
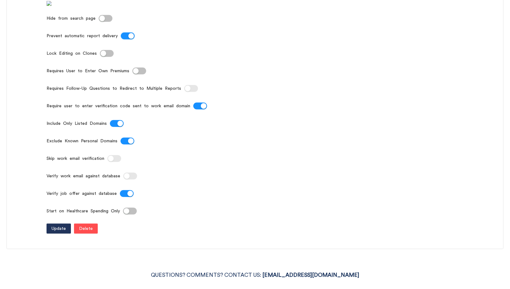
scroll to position [324, 0]
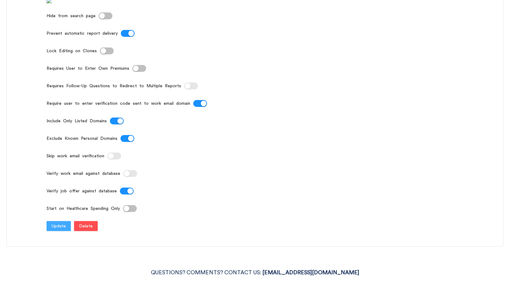
click at [55, 229] on span "Update" at bounding box center [59, 225] width 14 height 7
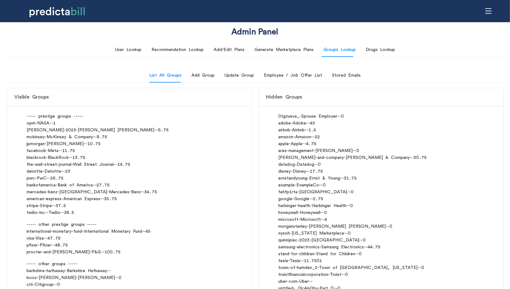
scroll to position [2, 0]
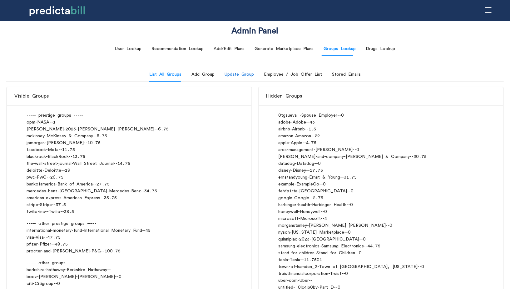
click at [245, 73] on div "Update Group" at bounding box center [239, 74] width 29 height 7
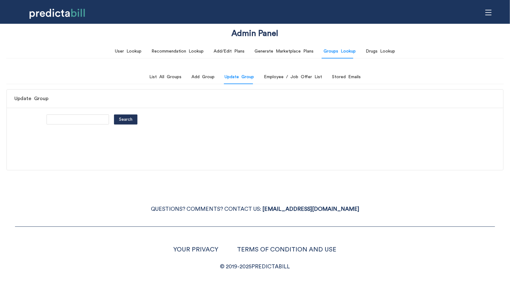
click at [73, 113] on div "Search" at bounding box center [255, 123] width 496 height 33
click at [73, 116] on input "text" at bounding box center [78, 119] width 62 height 10
paste input "procter-and-[PERSON_NAME]"
type input "procter-and-[PERSON_NAME]"
click at [114, 114] on button "Search" at bounding box center [125, 119] width 23 height 10
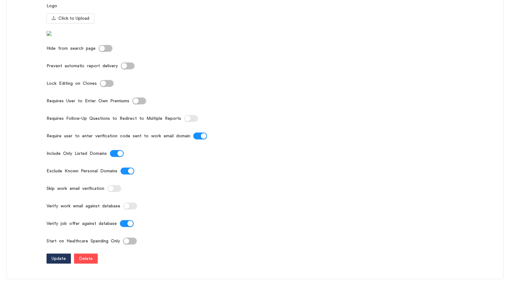
scroll to position [317, 0]
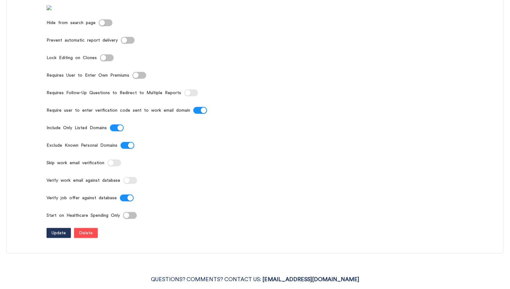
click at [124, 43] on div "button" at bounding box center [124, 40] width 6 height 6
click at [56, 236] on span "Update" at bounding box center [59, 232] width 14 height 7
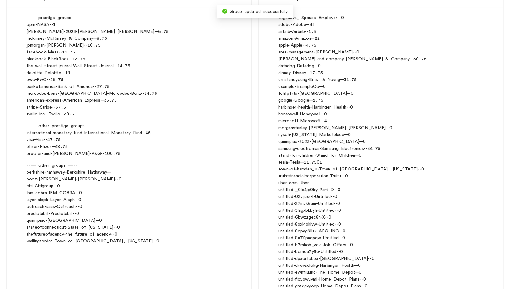
scroll to position [101, 0]
drag, startPoint x: 27, startPoint y: 172, endPoint x: 65, endPoint y: 170, distance: 38.5
click at [65, 170] on div "berkshire-hathaway - Berkshire Hathaway - -" at bounding box center [129, 171] width 205 height 7
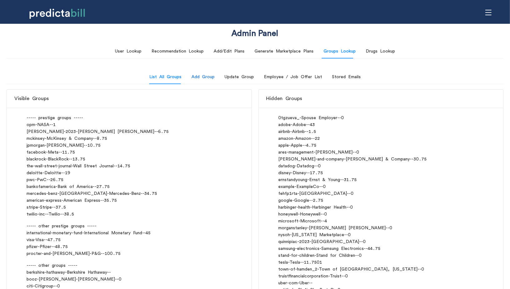
click at [205, 76] on div "Add Group" at bounding box center [202, 76] width 23 height 7
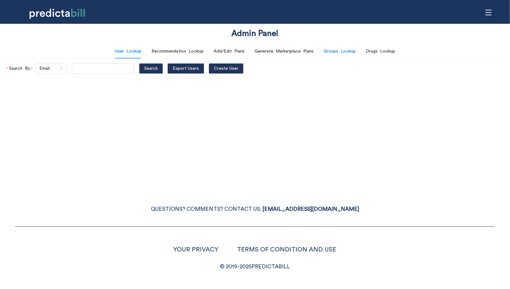
click at [331, 54] on div "Groups Lookup" at bounding box center [340, 51] width 32 height 7
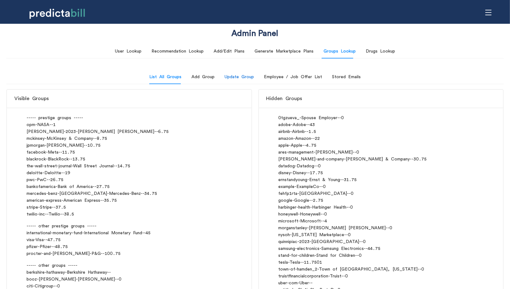
click at [233, 79] on div "Update Group" at bounding box center [239, 76] width 29 height 7
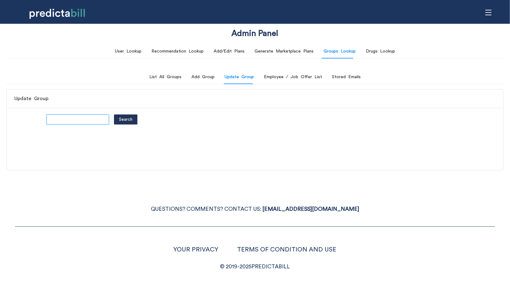
click at [79, 118] on input "text" at bounding box center [78, 119] width 62 height 10
paste input "berkshire-hathaway"
type input "berkshire-hathaway"
click at [114, 114] on button "Search" at bounding box center [125, 119] width 23 height 10
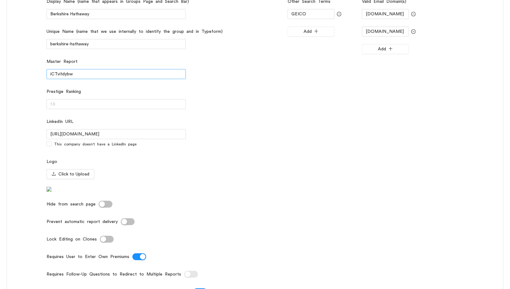
scroll to position [161, 0]
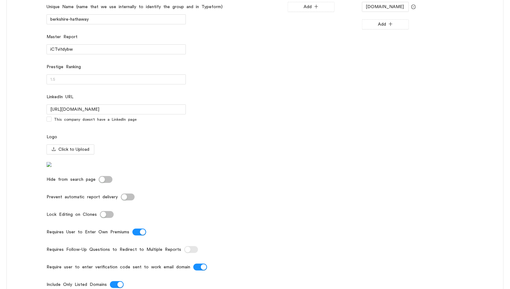
click at [125, 200] on div at bounding box center [190, 196] width 139 height 7
click at [124, 200] on div "button" at bounding box center [124, 197] width 6 height 6
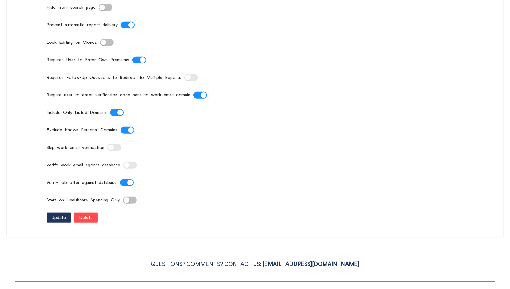
scroll to position [351, 0]
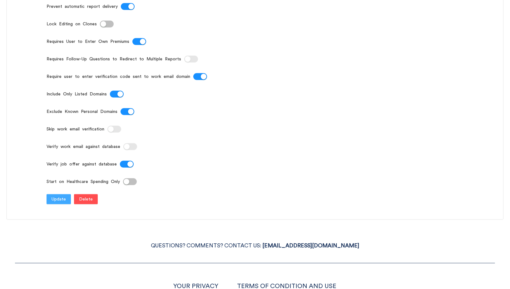
click at [65, 202] on span "Update" at bounding box center [59, 198] width 14 height 7
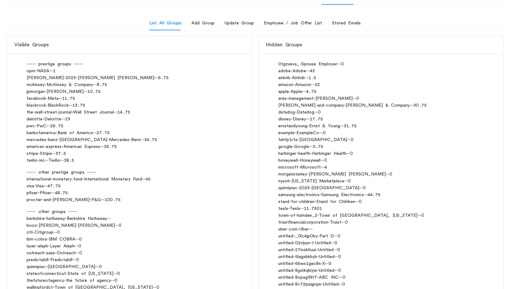
scroll to position [162, 0]
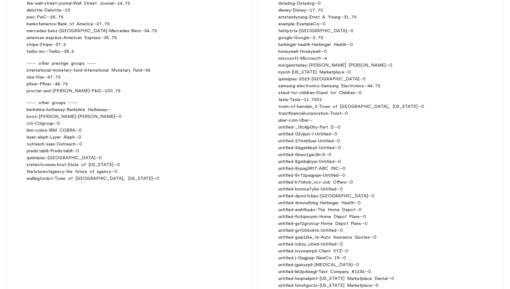
click at [27, 116] on div "[PERSON_NAME] [PERSON_NAME] - - 0" at bounding box center [129, 116] width 205 height 7
drag, startPoint x: 27, startPoint y: 117, endPoint x: 65, endPoint y: 117, distance: 37.5
click at [65, 117] on div "[PERSON_NAME] [PERSON_NAME] - - 0" at bounding box center [129, 116] width 205 height 7
copy div "booz-[PERSON_NAME]"
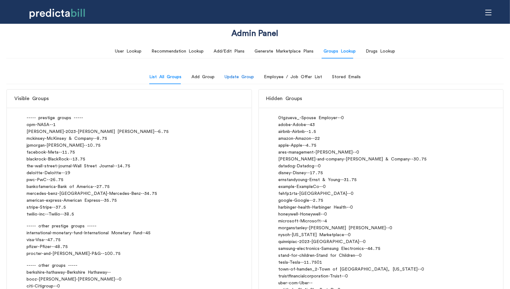
click at [232, 79] on div "Update Group" at bounding box center [239, 76] width 29 height 7
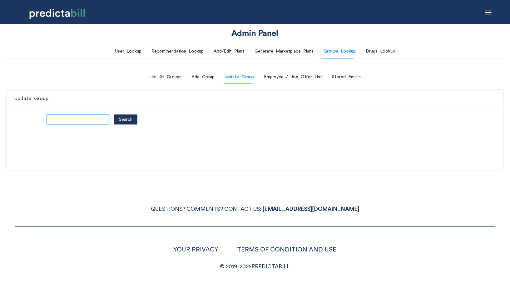
click at [69, 119] on input "text" at bounding box center [78, 119] width 62 height 10
paste input "booz-[PERSON_NAME]"
type input "booz-[PERSON_NAME]"
click at [114, 114] on button "Search" at bounding box center [125, 119] width 23 height 10
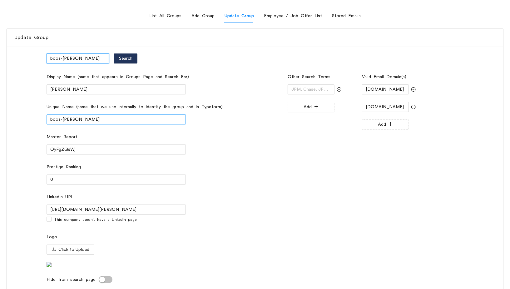
scroll to position [242, 0]
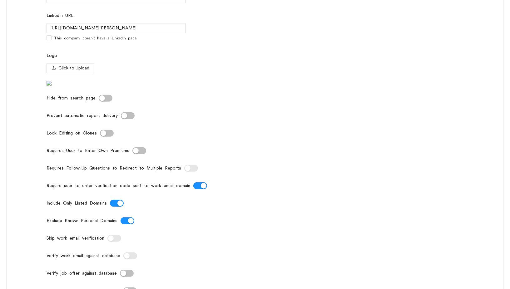
click at [121, 123] on div "Display Name (name that appears in Groups Page and Search Bar) [PERSON_NAME] Un…" at bounding box center [166, 93] width 239 height 405
click at [124, 118] on div "button" at bounding box center [124, 116] width 6 height 6
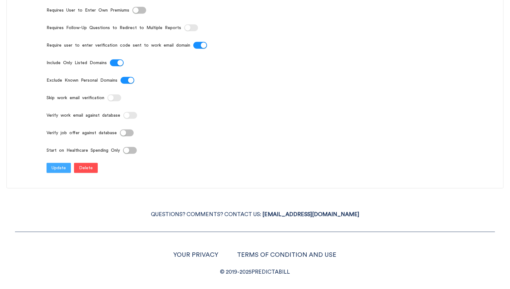
click at [62, 171] on span "Update" at bounding box center [59, 167] width 14 height 7
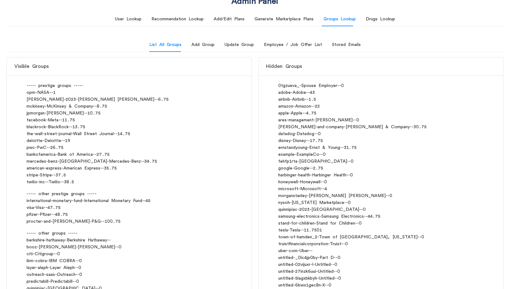
scroll to position [0, 0]
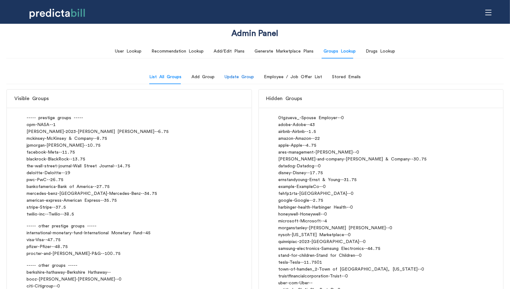
click at [254, 76] on div "Update Group" at bounding box center [239, 76] width 29 height 7
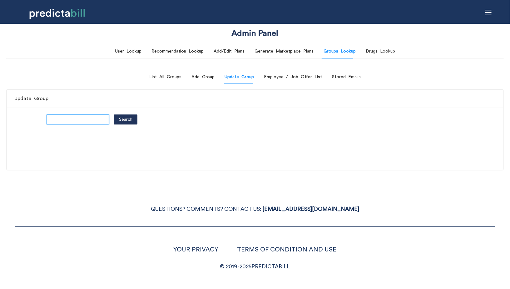
click at [77, 118] on input "text" at bounding box center [78, 119] width 62 height 10
type input "citi"
click at [114, 114] on button "Search" at bounding box center [125, 119] width 23 height 10
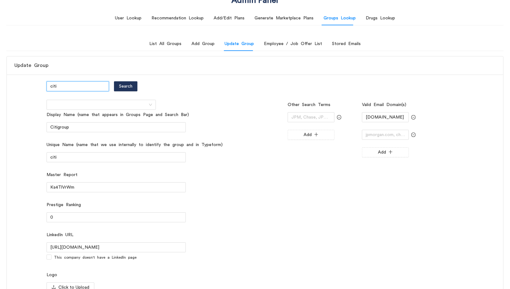
scroll to position [112, 0]
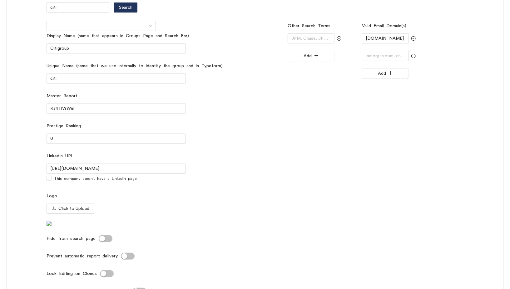
click at [130, 259] on button "Prevent automatic report delivery" at bounding box center [128, 255] width 14 height 7
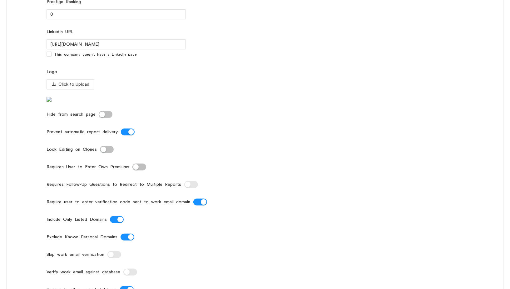
scroll to position [319, 0]
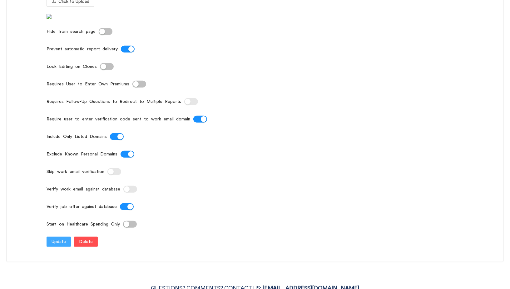
click at [57, 245] on span "Update" at bounding box center [59, 241] width 14 height 7
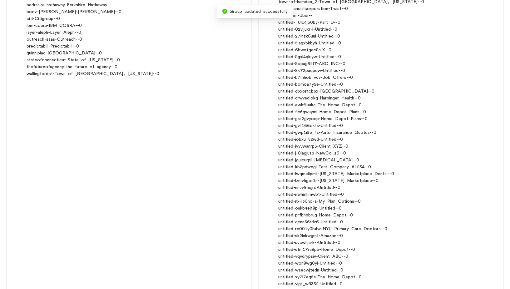
scroll to position [223, 0]
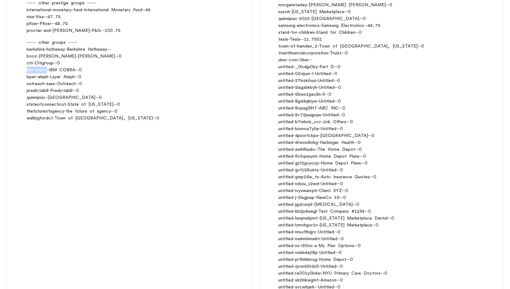
drag, startPoint x: 46, startPoint y: 70, endPoint x: 26, endPoint y: 68, distance: 20.3
click at [26, 68] on div "----- prestige groups ----- opm - NASA - - 1 [PERSON_NAME]-2023 - [PERSON_NAME]…" at bounding box center [129, 7] width 245 height 244
copy div "ibm-cobra"
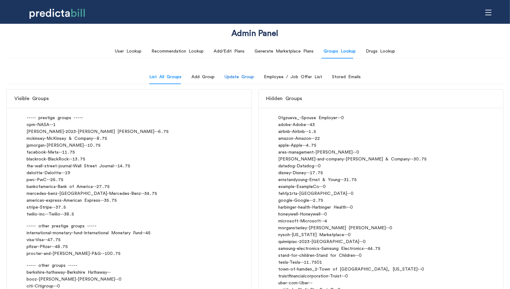
click at [231, 76] on div "Update Group" at bounding box center [239, 76] width 29 height 7
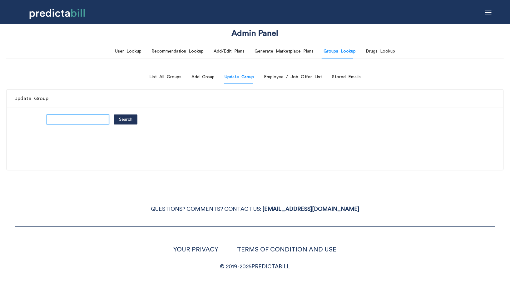
click at [82, 116] on input "text" at bounding box center [78, 119] width 62 height 10
paste input "ibm-cobra"
type input "ibm-cobra"
click at [114, 114] on button "Search" at bounding box center [125, 119] width 23 height 10
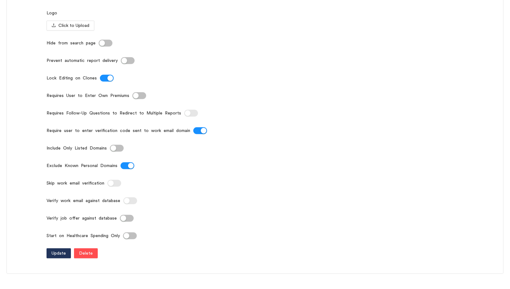
scroll to position [284, 0]
click at [106, 42] on button "Hide from search page" at bounding box center [106, 43] width 14 height 7
click at [57, 256] on span "Update" at bounding box center [59, 253] width 14 height 7
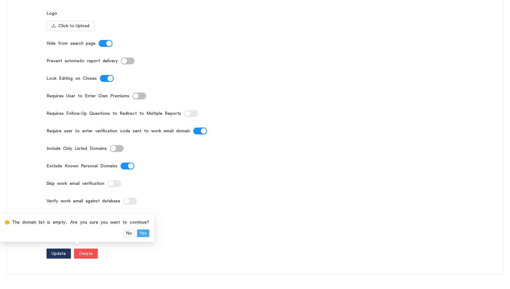
click at [143, 234] on span "Yes" at bounding box center [143, 233] width 7 height 7
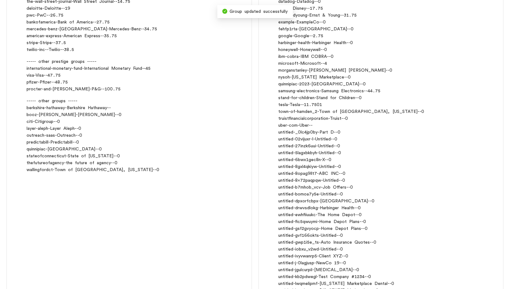
scroll to position [158, 0]
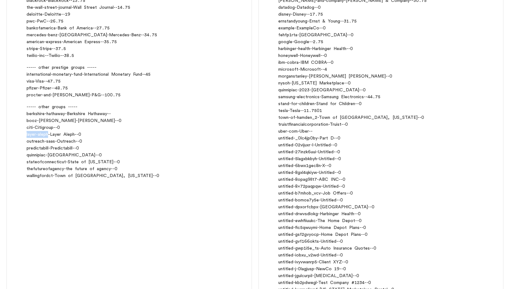
drag, startPoint x: 27, startPoint y: 134, endPoint x: 49, endPoint y: 135, distance: 22.2
click at [49, 135] on div "layer-aleph - Layer Aleph - - 0" at bounding box center [129, 134] width 205 height 7
click at [32, 151] on div "predictabill - Predictabill - - 0" at bounding box center [129, 148] width 205 height 7
drag, startPoint x: 27, startPoint y: 141, endPoint x: 53, endPoint y: 141, distance: 26.2
click at [53, 141] on div "outreach-saas - Outreach - - 0" at bounding box center [129, 141] width 205 height 7
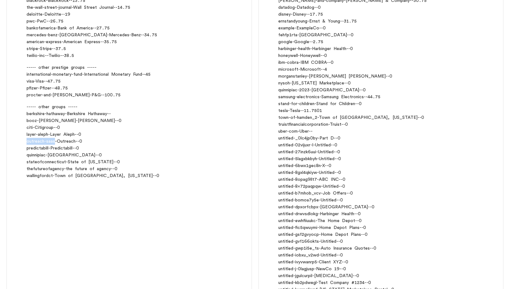
copy div "outreach-saas"
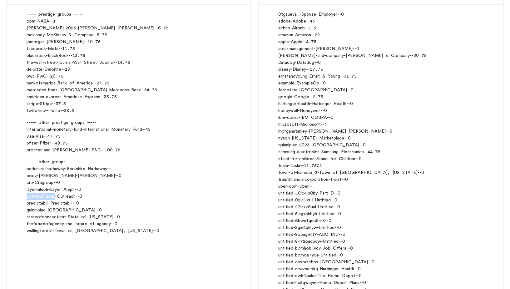
scroll to position [24, 0]
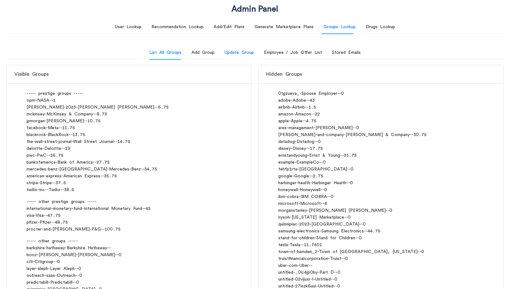
click at [240, 54] on div "Update Group" at bounding box center [239, 52] width 29 height 7
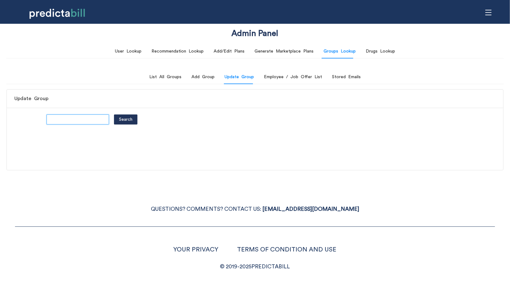
click at [68, 117] on input "text" at bounding box center [78, 119] width 62 height 10
paste input "outreach-saas"
type input "outreach-saas"
click at [114, 114] on button "Search" at bounding box center [125, 119] width 23 height 10
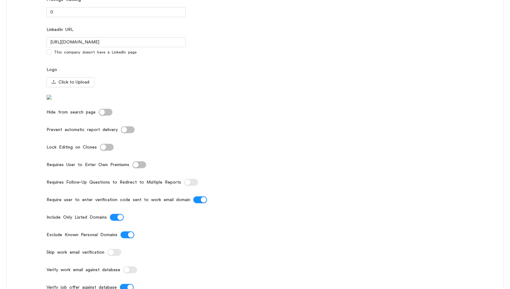
scroll to position [245, 0]
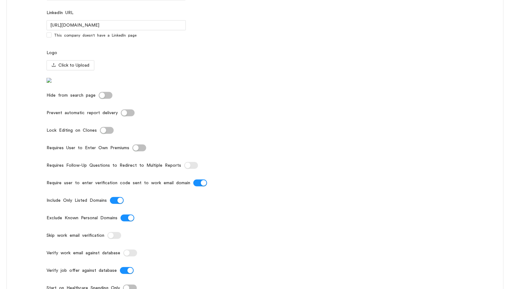
click at [126, 116] on button "Prevent automatic report delivery" at bounding box center [128, 112] width 14 height 7
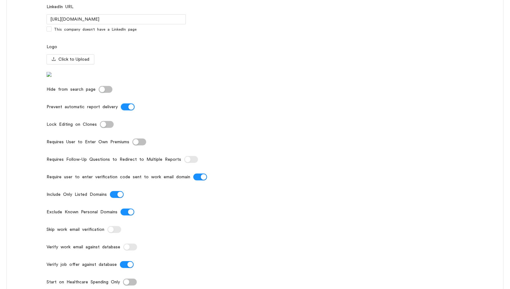
scroll to position [317, 0]
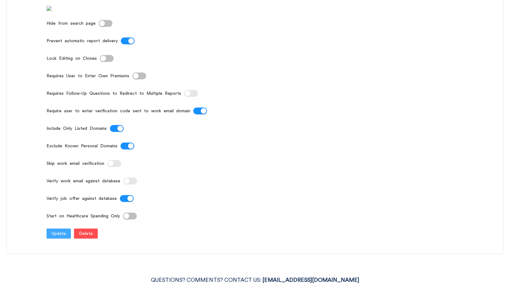
click at [64, 237] on span "Update" at bounding box center [59, 233] width 14 height 7
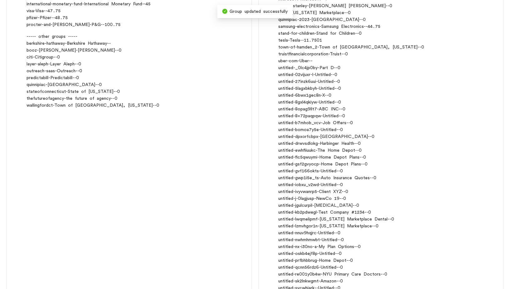
scroll to position [226, 0]
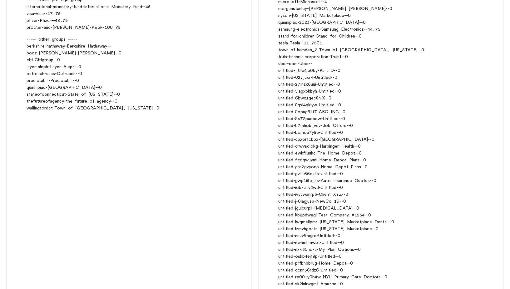
click at [30, 87] on div "quinnipiac - Quinnipiac University - - 0" at bounding box center [129, 87] width 205 height 7
click at [52, 93] on div "stateofconnecticut - State of [US_STATE] - - 0" at bounding box center [129, 94] width 205 height 7
copy div "stateofconnecticut"
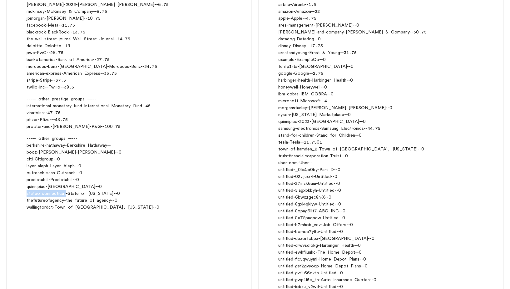
scroll to position [0, 0]
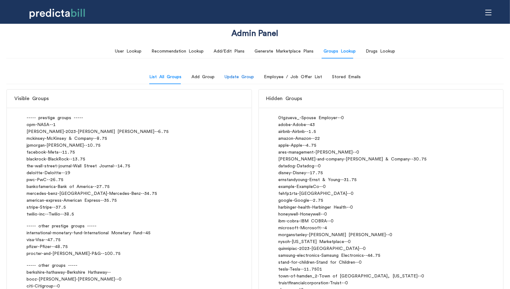
click at [231, 76] on div "Update Group" at bounding box center [239, 76] width 29 height 7
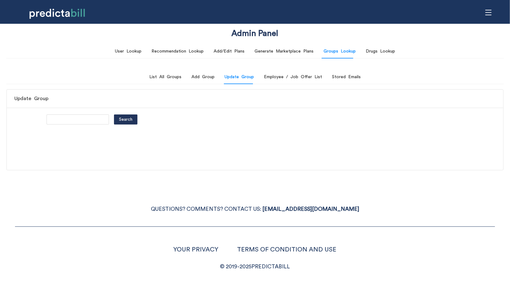
click at [84, 112] on div "Search" at bounding box center [255, 123] width 496 height 33
click at [84, 119] on input "text" at bounding box center [78, 119] width 62 height 10
paste input "stateofconnecticut"
type input "stateofconnecticut"
click at [114, 114] on button "Search" at bounding box center [125, 119] width 23 height 10
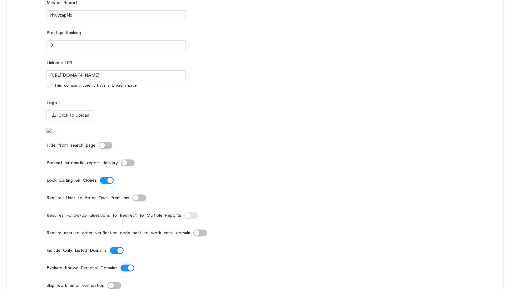
scroll to position [240, 0]
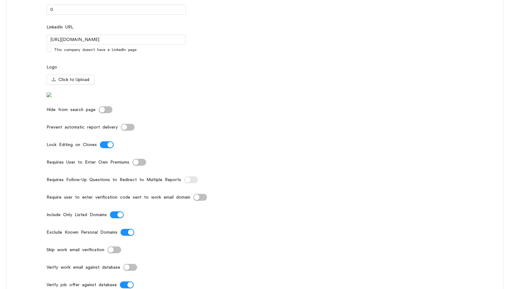
click at [126, 131] on button "Prevent automatic report delivery" at bounding box center [128, 127] width 14 height 7
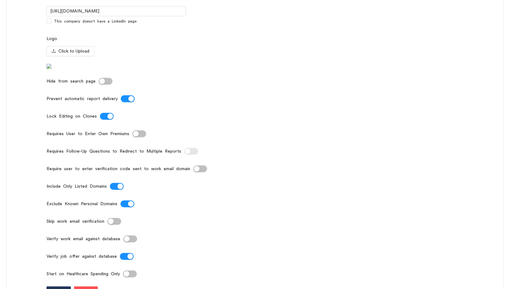
scroll to position [345, 0]
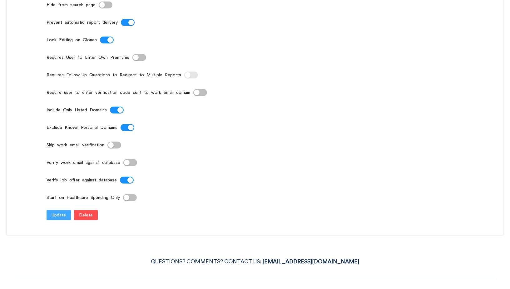
click at [52, 218] on span "Update" at bounding box center [59, 214] width 14 height 7
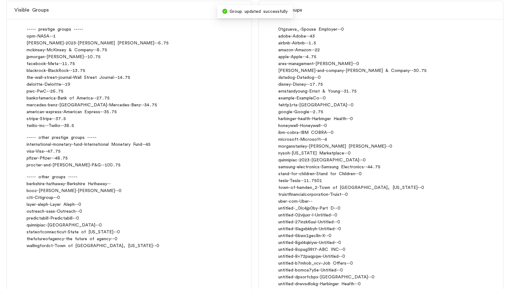
scroll to position [89, 0]
click at [41, 245] on div "wallingfordct - Town of [GEOGRAPHIC_DATA], [US_STATE] - - 0" at bounding box center [129, 244] width 205 height 7
copy div "wallingfordct"
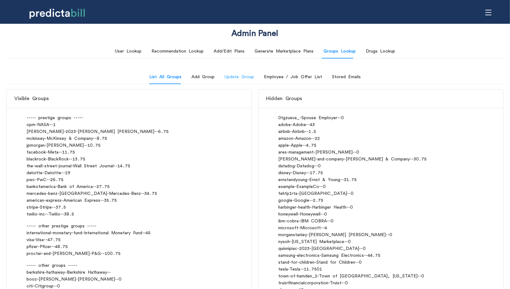
click at [246, 80] on div "Update Group" at bounding box center [239, 77] width 29 height 14
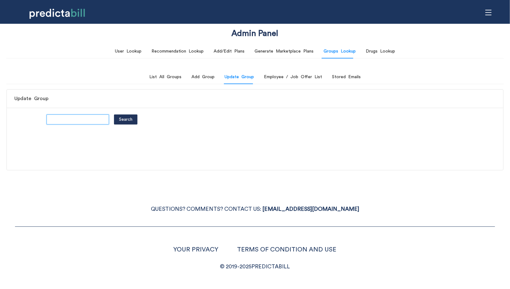
click at [65, 116] on input "text" at bounding box center [78, 119] width 62 height 10
paste input "wallingfordct"
type input "wallingfordct"
click at [114, 114] on button "Search" at bounding box center [125, 119] width 23 height 10
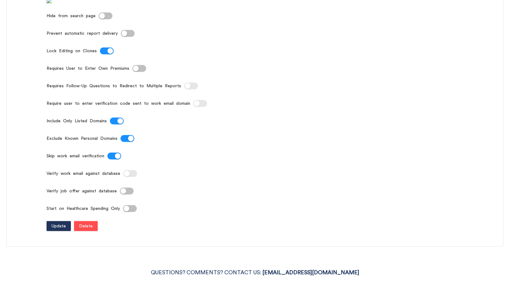
scroll to position [319, 0]
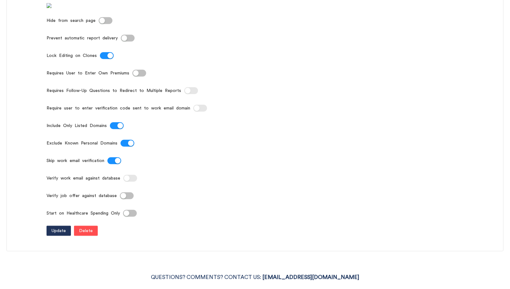
click at [125, 41] on div "button" at bounding box center [124, 38] width 6 height 6
click at [54, 234] on span "Update" at bounding box center [59, 230] width 14 height 7
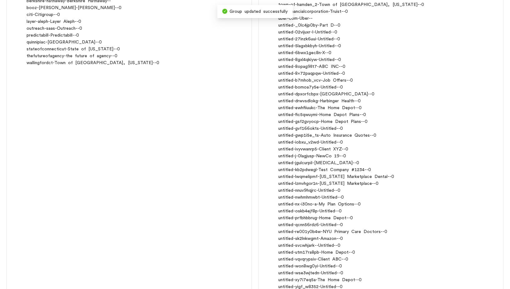
scroll to position [168, 0]
